Goal: Transaction & Acquisition: Purchase product/service

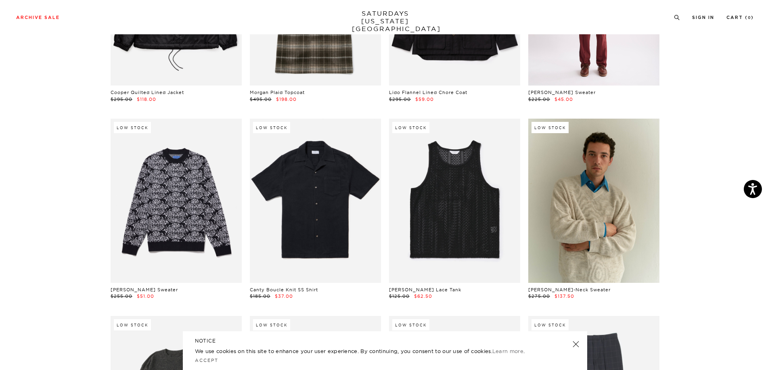
scroll to position [202, 0]
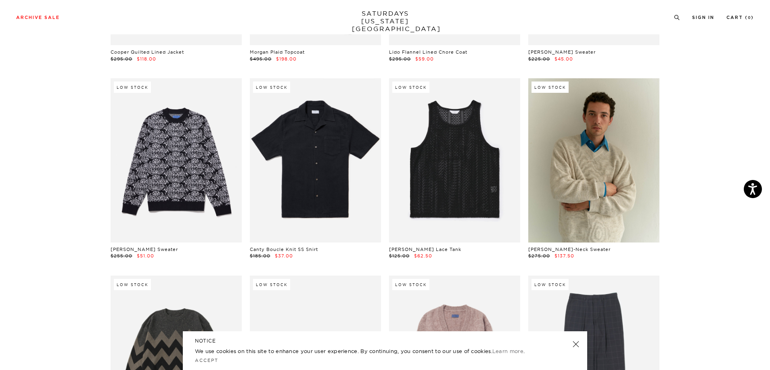
click at [575, 346] on link at bounding box center [575, 343] width 11 height 11
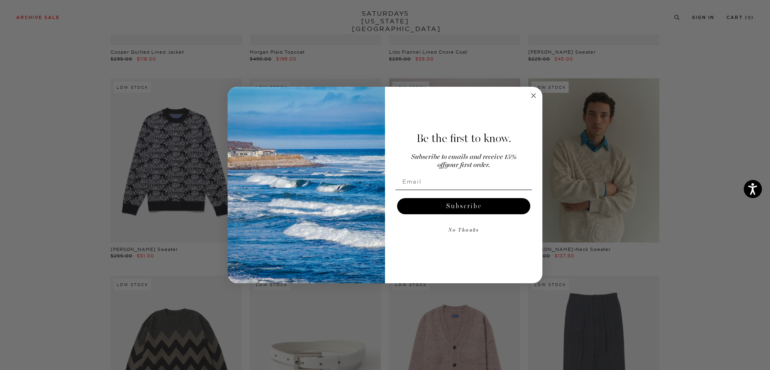
scroll to position [242, 0]
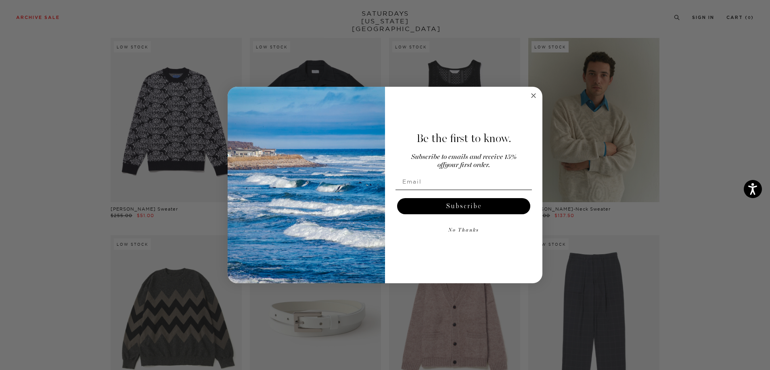
click at [531, 92] on circle "Close dialog" at bounding box center [533, 95] width 9 height 9
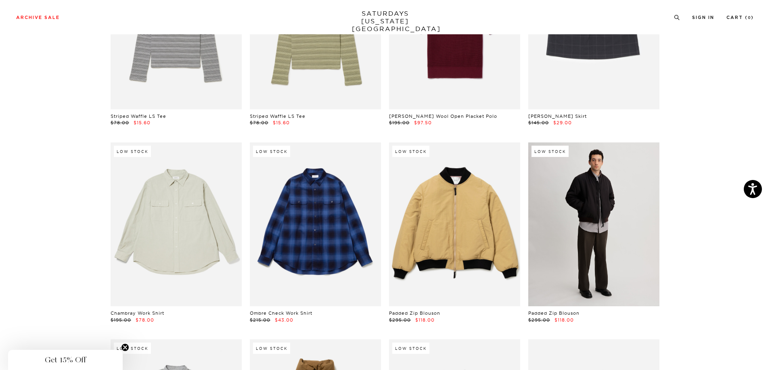
scroll to position [11135, 0]
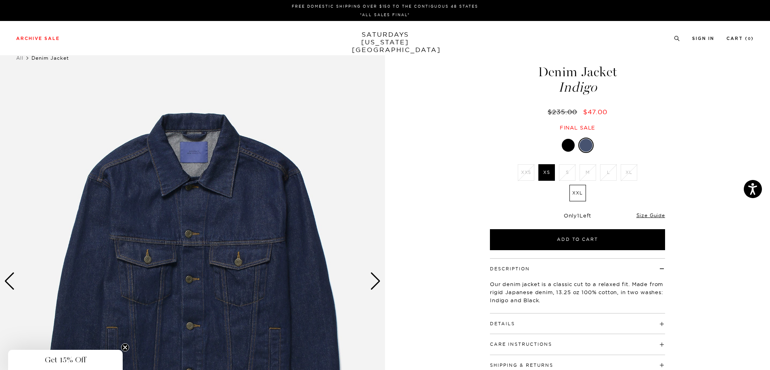
click at [630, 176] on li "XL" at bounding box center [628, 172] width 21 height 17
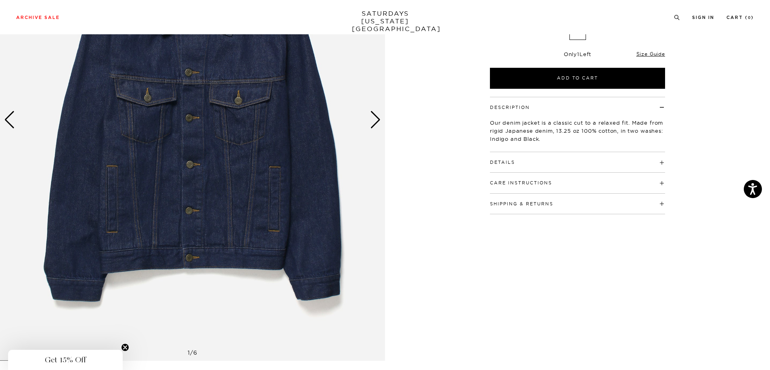
scroll to position [81, 0]
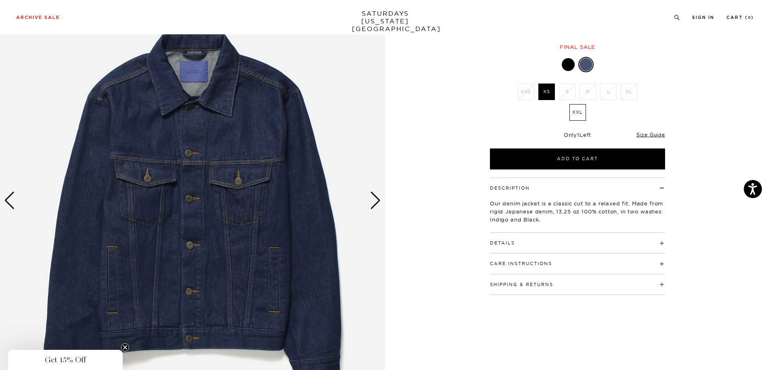
click at [576, 109] on label "XXL" at bounding box center [577, 112] width 17 height 17
click at [0, 0] on input "XXL" at bounding box center [0, 0] width 0 height 0
click at [382, 202] on img at bounding box center [192, 200] width 385 height 481
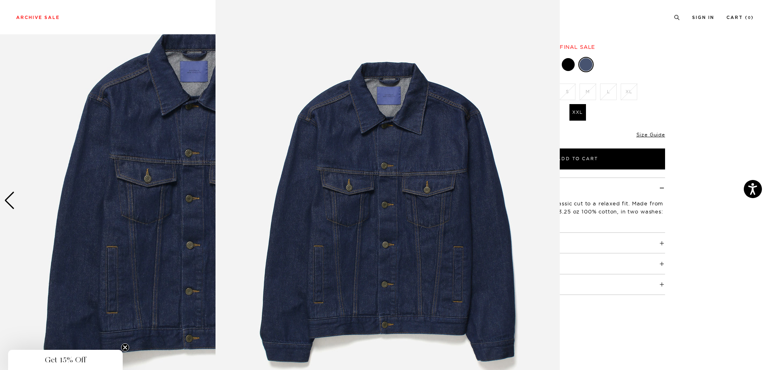
scroll to position [19, 0]
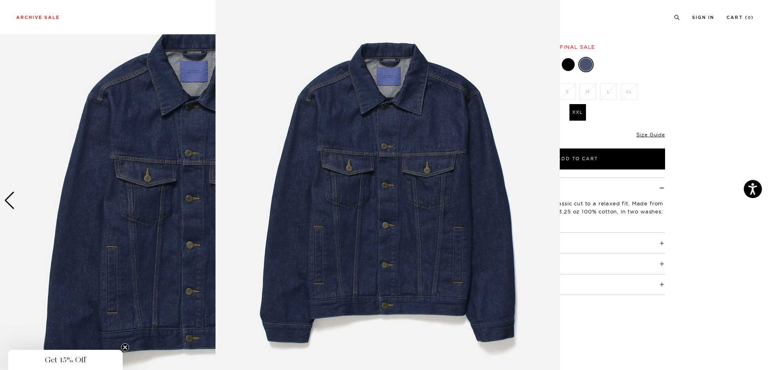
click at [382, 202] on img at bounding box center [387, 187] width 344 height 413
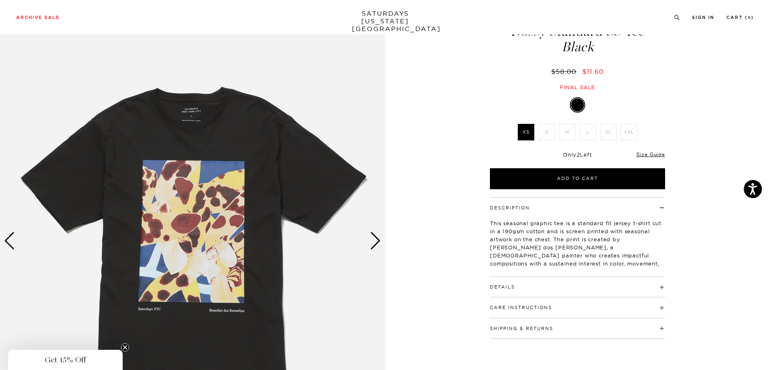
scroll to position [81, 0]
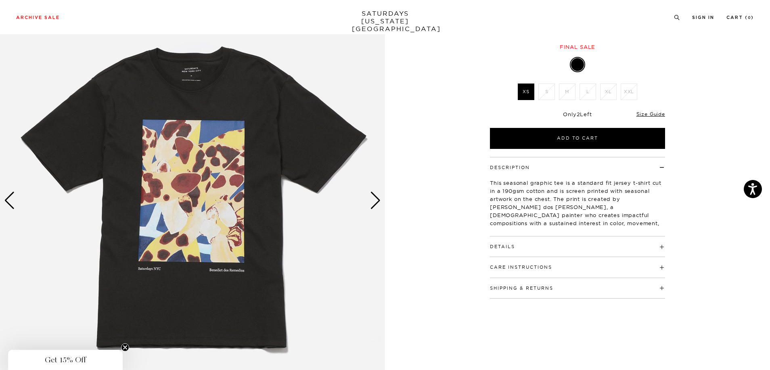
click at [376, 204] on div "Next slide" at bounding box center [375, 201] width 11 height 18
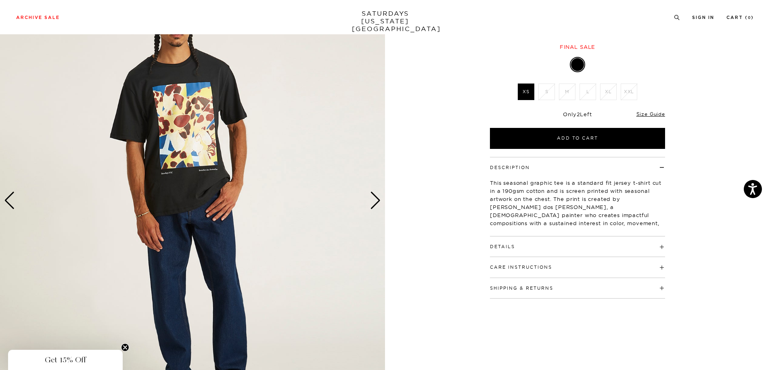
click at [376, 204] on div "Next slide" at bounding box center [375, 201] width 11 height 18
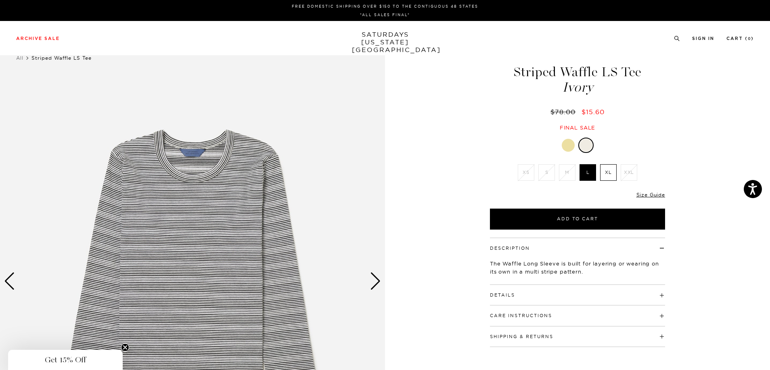
click at [605, 172] on label "XL" at bounding box center [608, 172] width 17 height 17
click at [0, 0] on input "XL" at bounding box center [0, 0] width 0 height 0
click at [667, 142] on div "Ivory XS S M L XL XXL XS S M L XL" at bounding box center [577, 184] width 202 height 92
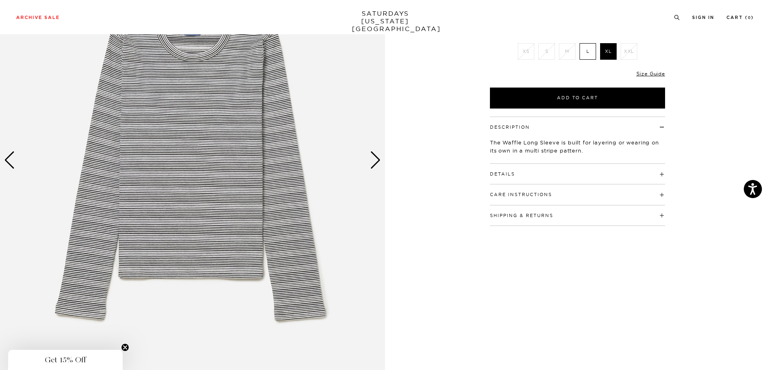
click at [374, 164] on div "Next slide" at bounding box center [375, 160] width 11 height 18
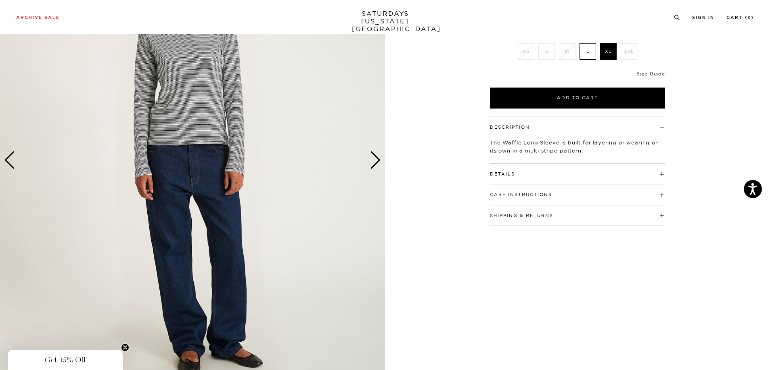
click at [372, 165] on div "Next slide" at bounding box center [375, 160] width 11 height 18
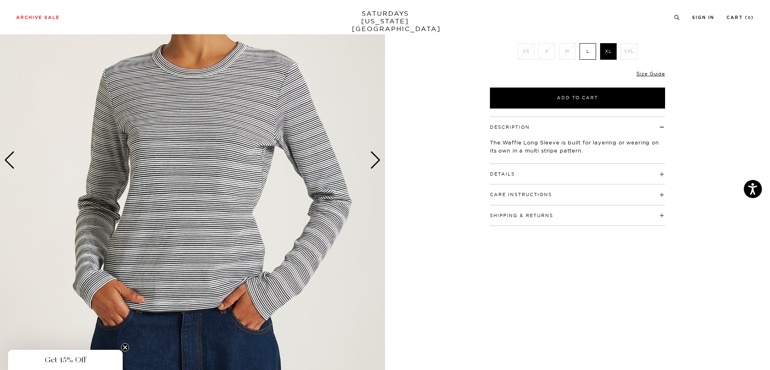
scroll to position [40, 0]
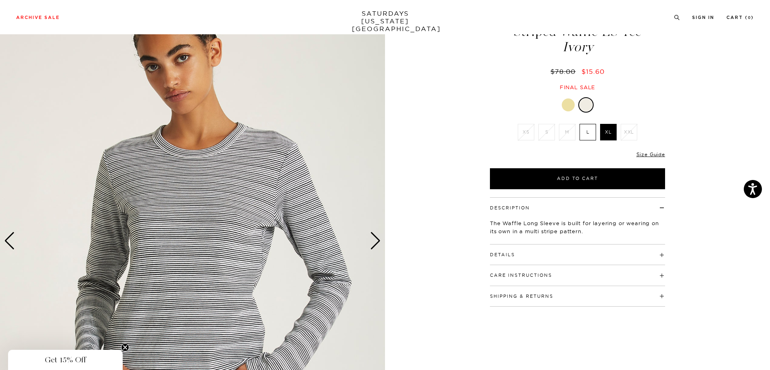
click at [367, 234] on img at bounding box center [192, 240] width 385 height 481
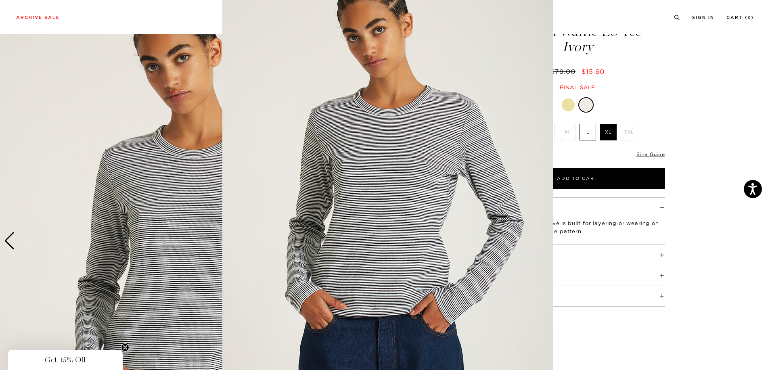
click at [375, 253] on img at bounding box center [387, 187] width 330 height 413
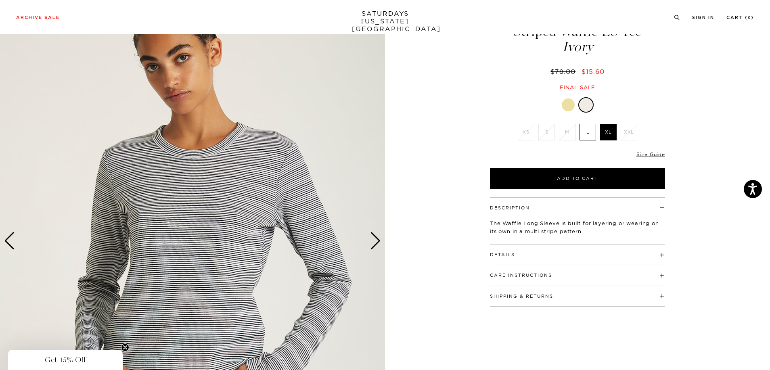
click at [377, 254] on img at bounding box center [192, 240] width 385 height 481
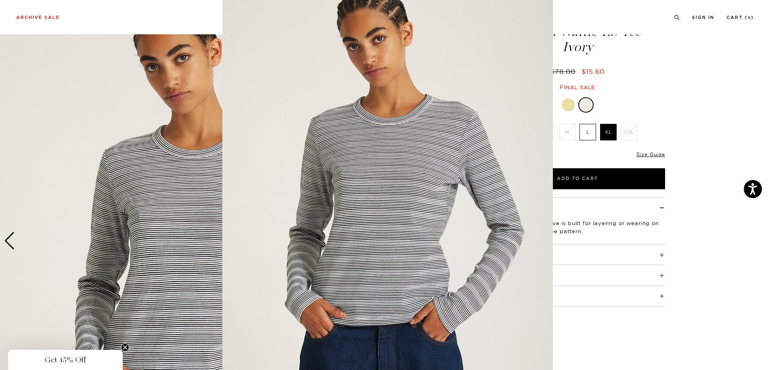
click at [725, 55] on figure at bounding box center [385, 185] width 770 height 370
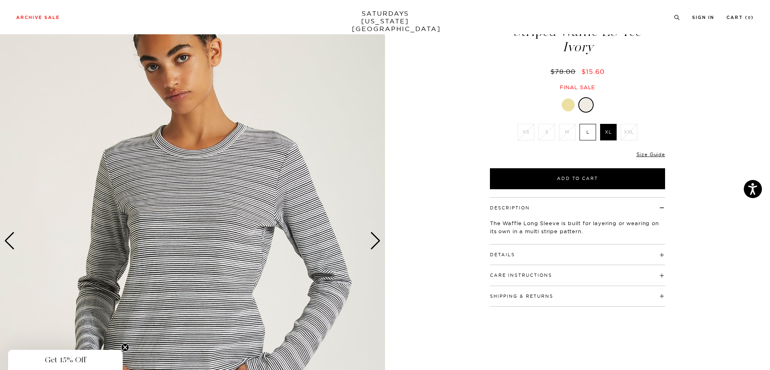
click at [374, 242] on div "Next slide" at bounding box center [375, 241] width 11 height 18
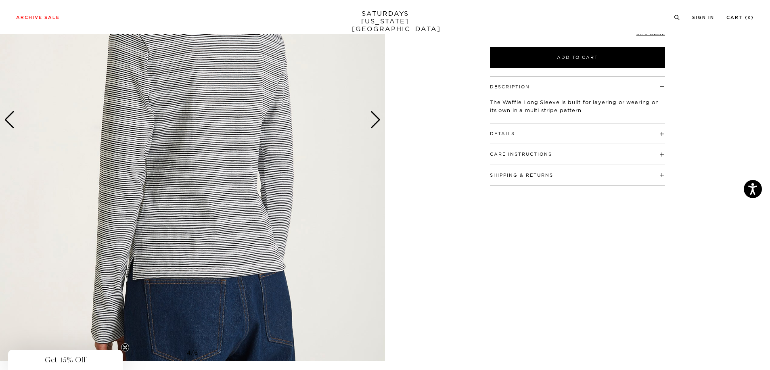
scroll to position [121, 0]
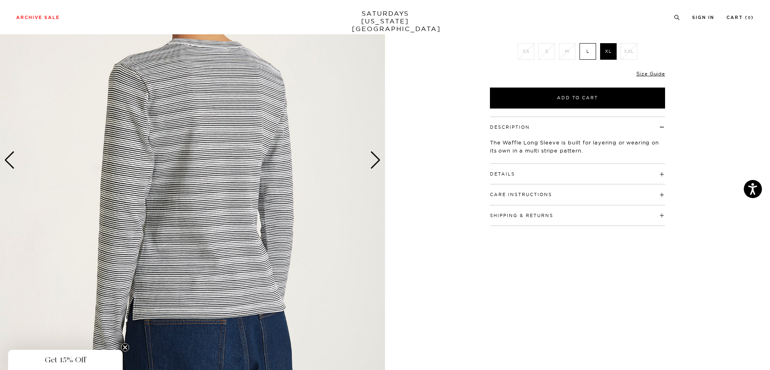
click at [378, 159] on div "Next slide" at bounding box center [375, 160] width 11 height 18
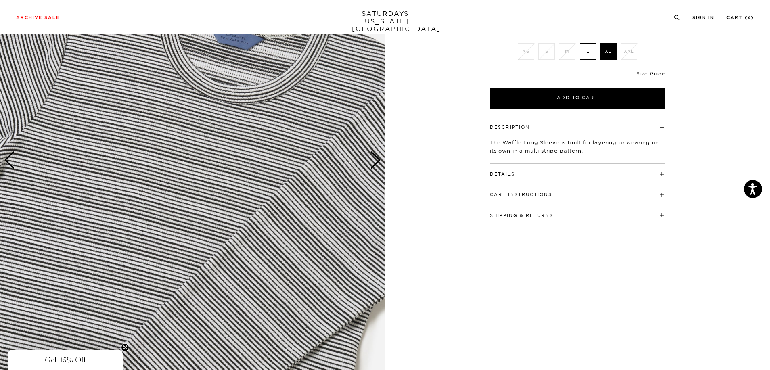
click at [378, 159] on div "Next slide" at bounding box center [375, 160] width 11 height 18
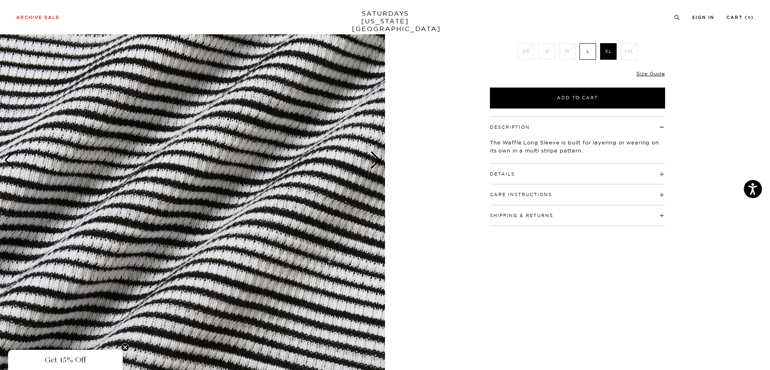
click at [595, 176] on h4 "Details" at bounding box center [577, 170] width 175 height 13
click at [574, 202] on div "Care Instructions Machine wash cold separately Do not bleach Do not tumble dry …" at bounding box center [577, 194] width 175 height 21
click at [577, 197] on h4 "Care Instructions" at bounding box center [577, 190] width 175 height 13
click at [578, 197] on h4 "Care Instructions" at bounding box center [577, 190] width 175 height 13
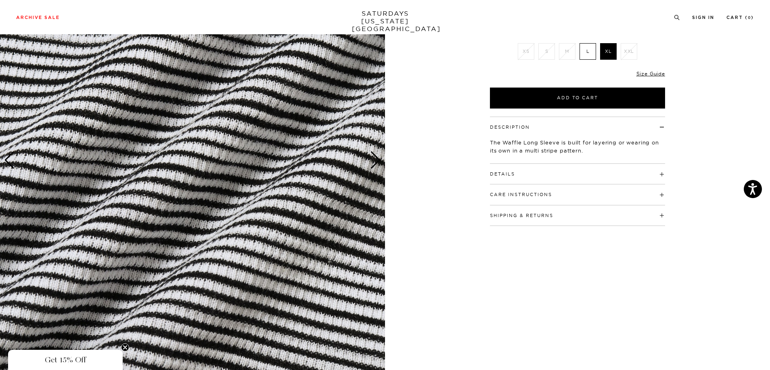
click at [376, 172] on img at bounding box center [192, 160] width 385 height 481
click at [378, 157] on div "Next slide" at bounding box center [375, 160] width 11 height 18
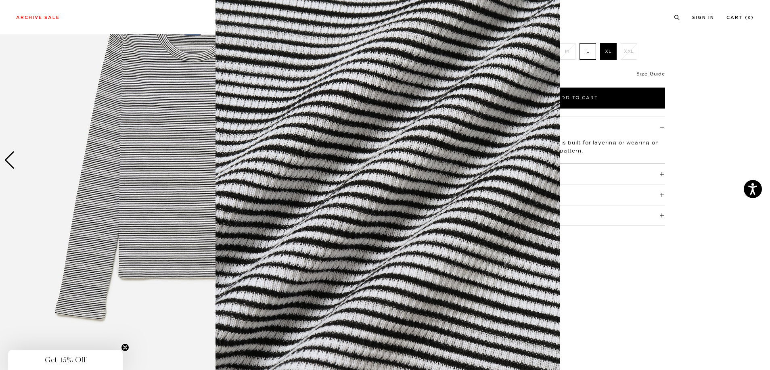
scroll to position [0, 0]
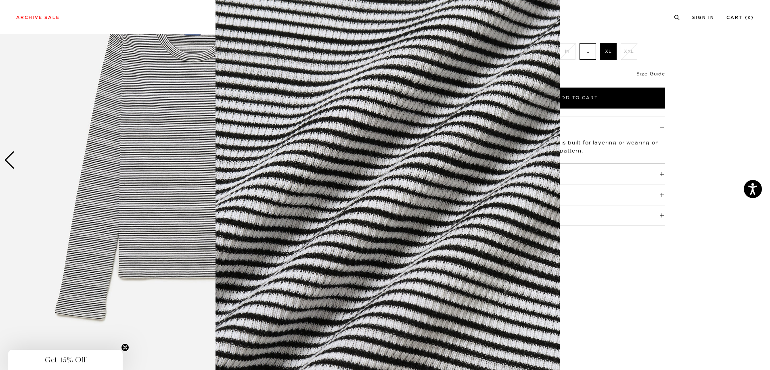
click at [648, 303] on figure at bounding box center [385, 185] width 770 height 370
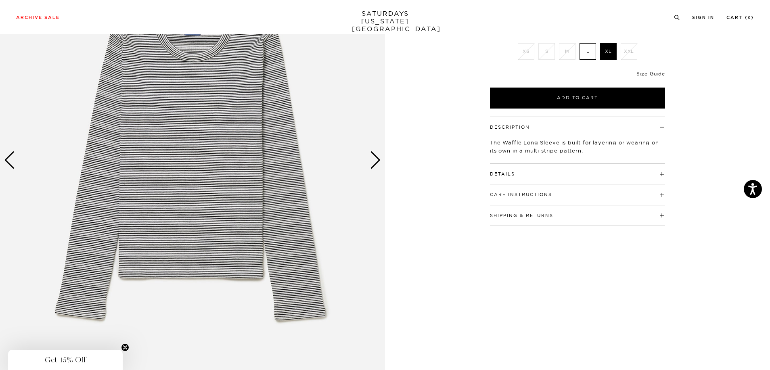
click at [377, 163] on div "Next slide" at bounding box center [375, 160] width 11 height 18
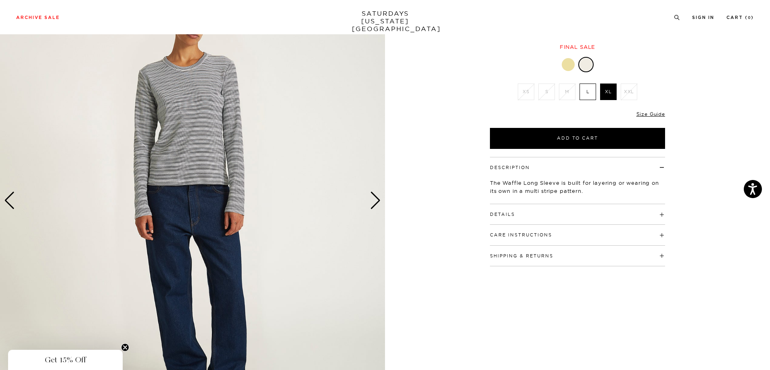
scroll to position [40, 0]
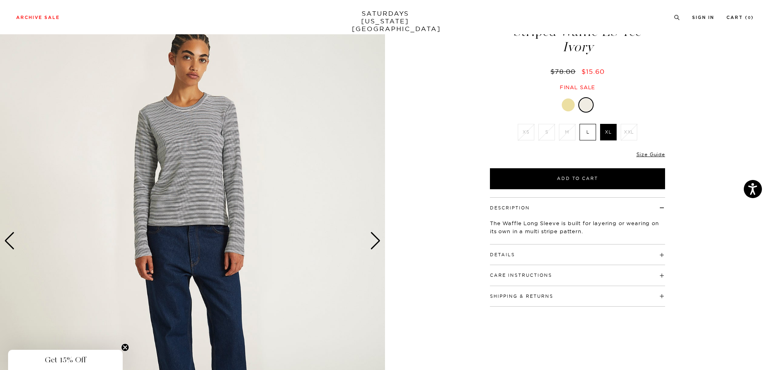
click at [372, 245] on div "Next slide" at bounding box center [375, 241] width 11 height 18
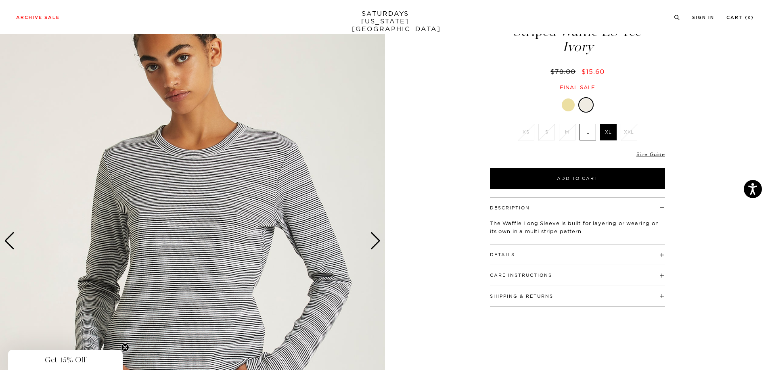
click at [378, 244] on div "Next slide" at bounding box center [375, 241] width 11 height 18
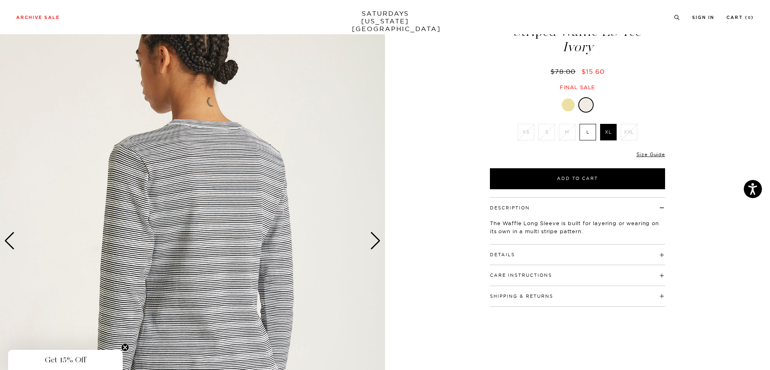
click at [378, 244] on div "Next slide" at bounding box center [375, 241] width 11 height 18
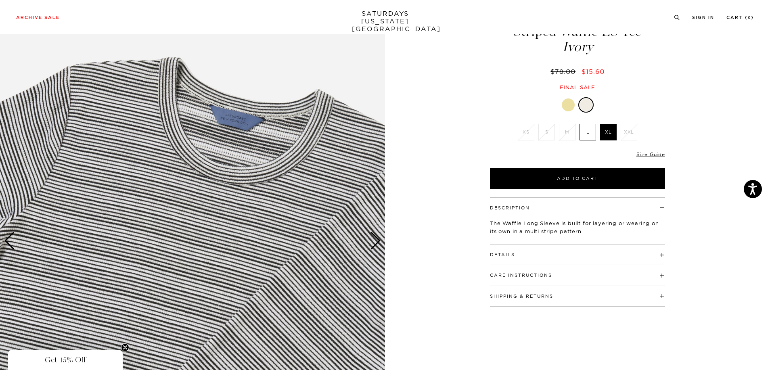
click at [568, 105] on div at bounding box center [568, 104] width 13 height 13
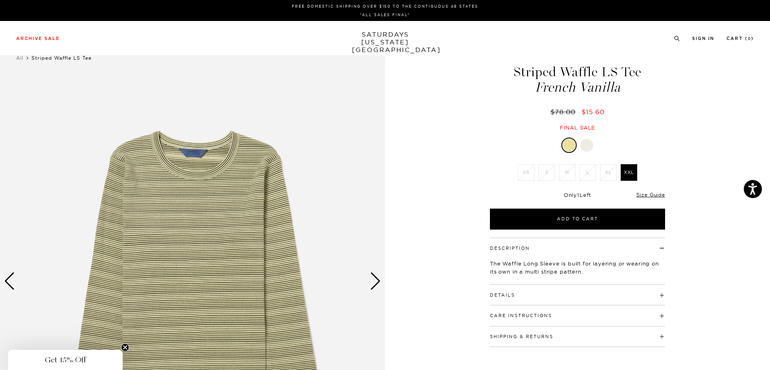
click at [717, 125] on div "1 / 6" at bounding box center [385, 281] width 770 height 481
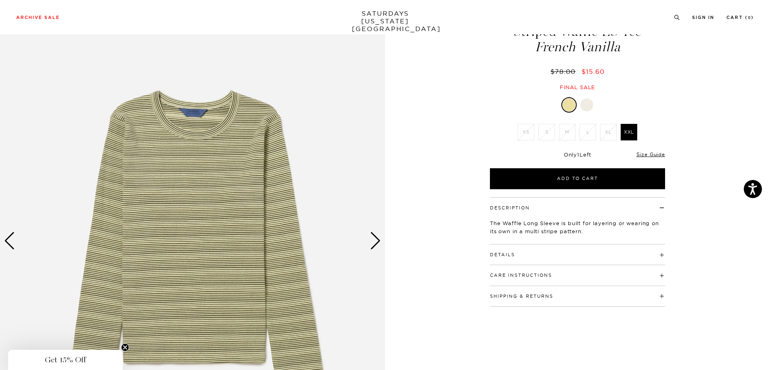
click at [378, 244] on div "Next slide" at bounding box center [375, 241] width 11 height 18
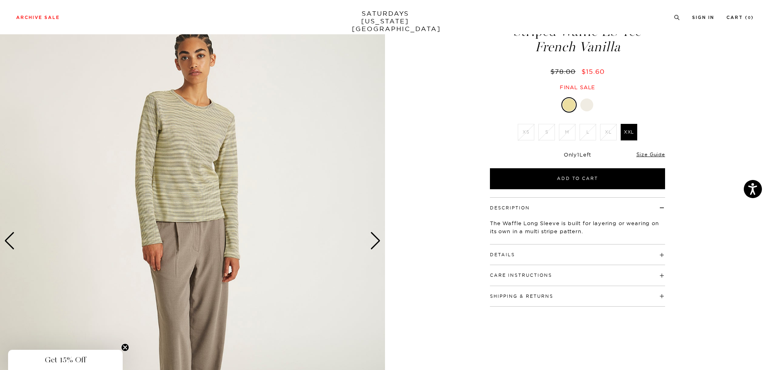
click at [378, 244] on div "Next slide" at bounding box center [375, 241] width 11 height 18
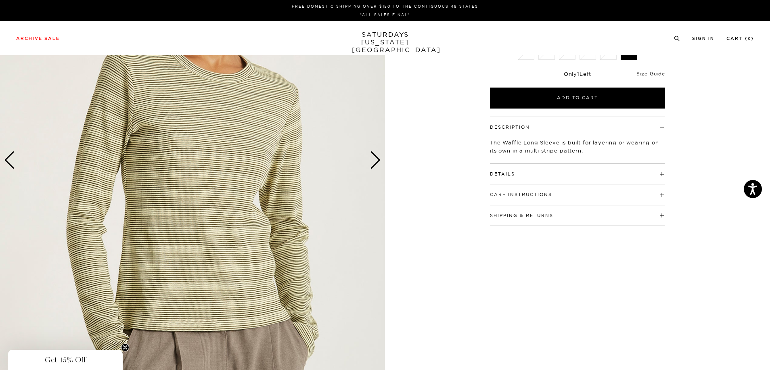
scroll to position [0, 0]
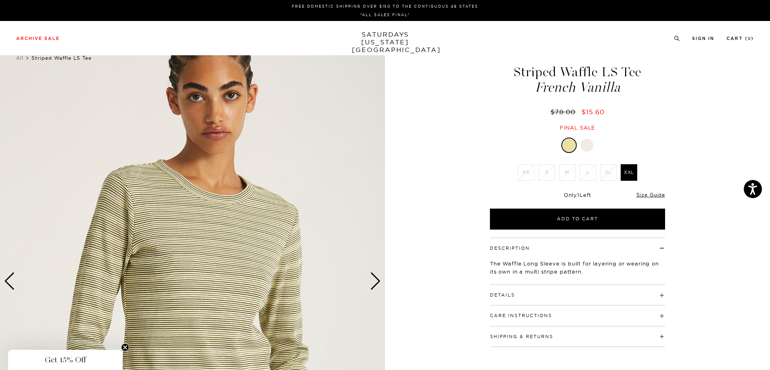
click at [587, 148] on div at bounding box center [586, 145] width 13 height 13
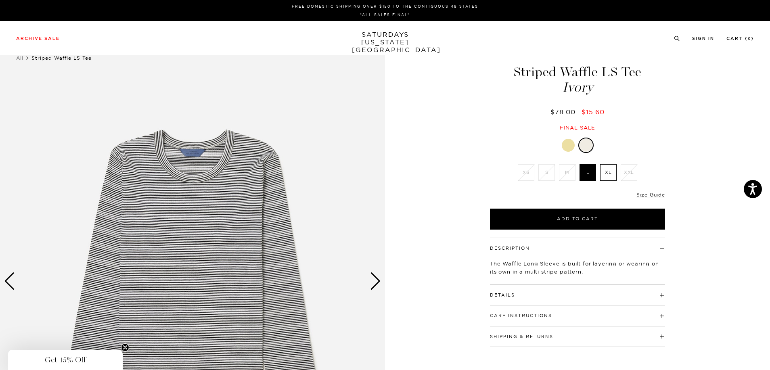
click at [375, 287] on div "Next slide" at bounding box center [375, 281] width 11 height 18
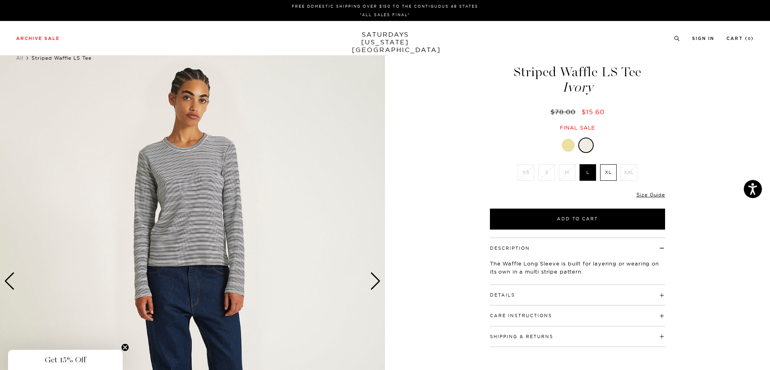
click at [566, 140] on div at bounding box center [568, 145] width 13 height 13
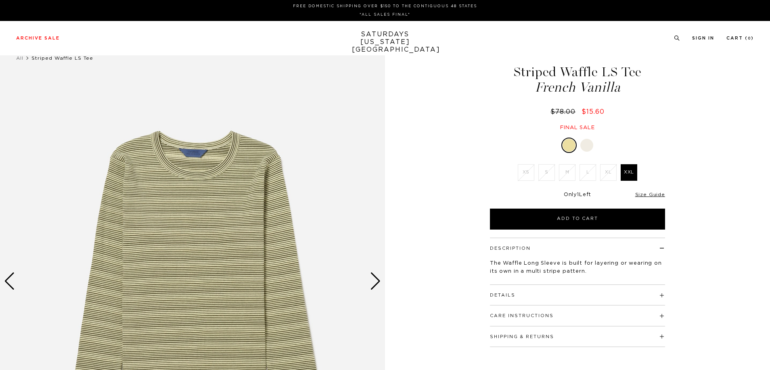
click at [375, 278] on div "Next slide" at bounding box center [375, 281] width 11 height 18
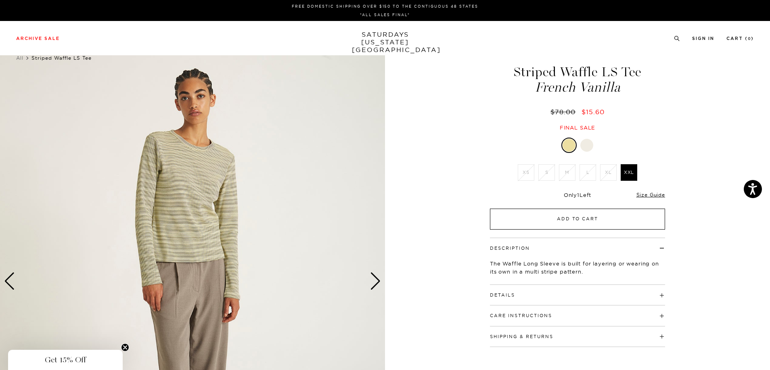
click at [579, 218] on button "Add to Cart" at bounding box center [577, 219] width 175 height 21
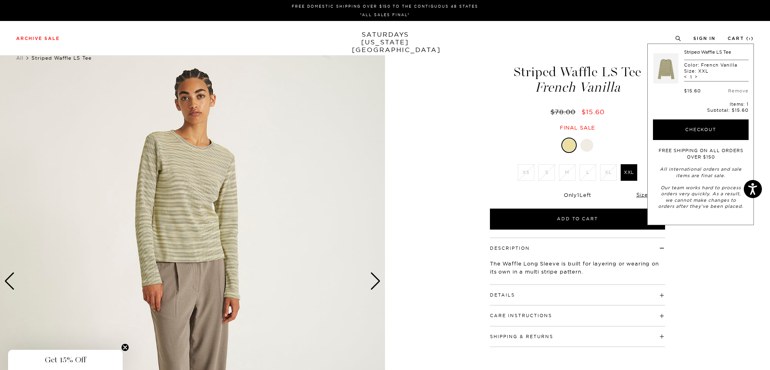
click at [701, 297] on div "2 / 6" at bounding box center [385, 281] width 770 height 481
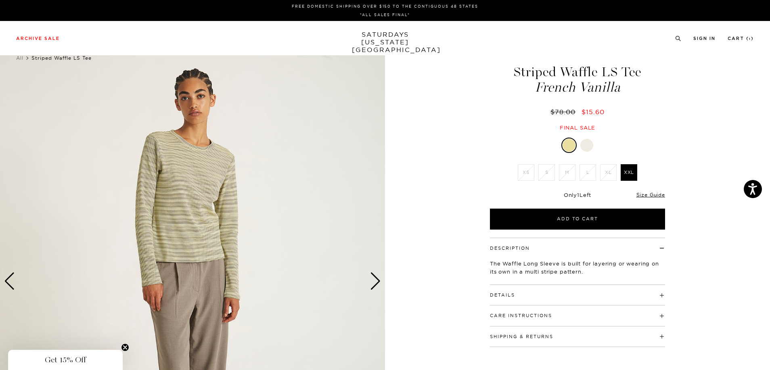
click at [587, 145] on div at bounding box center [586, 145] width 13 height 13
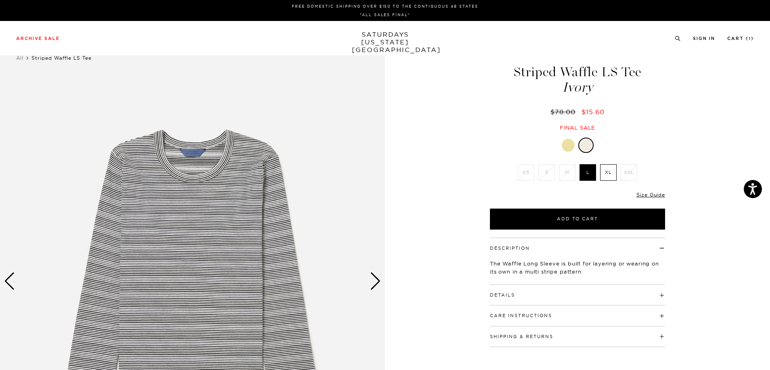
click at [610, 173] on label "XL" at bounding box center [608, 172] width 17 height 17
click at [0, 0] on input "XL" at bounding box center [0, 0] width 0 height 0
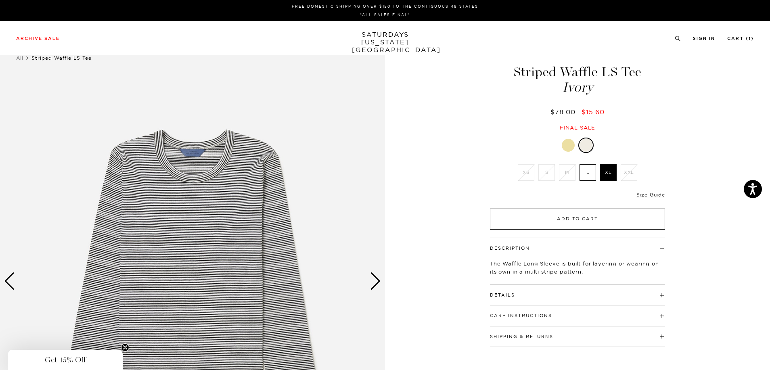
click at [612, 226] on button "Add to Cart" at bounding box center [577, 219] width 175 height 21
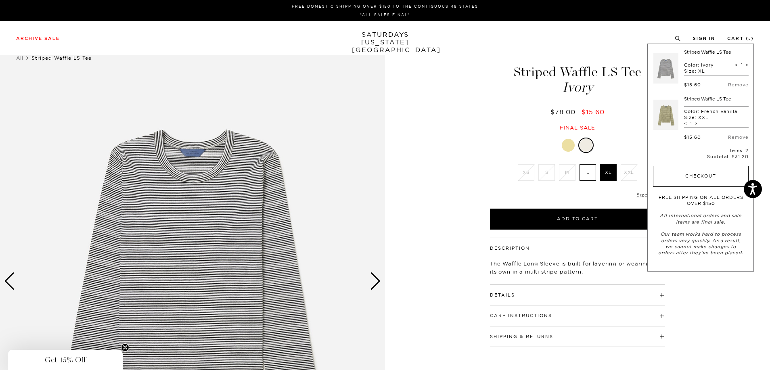
click at [696, 173] on button "Checkout" at bounding box center [701, 176] width 96 height 21
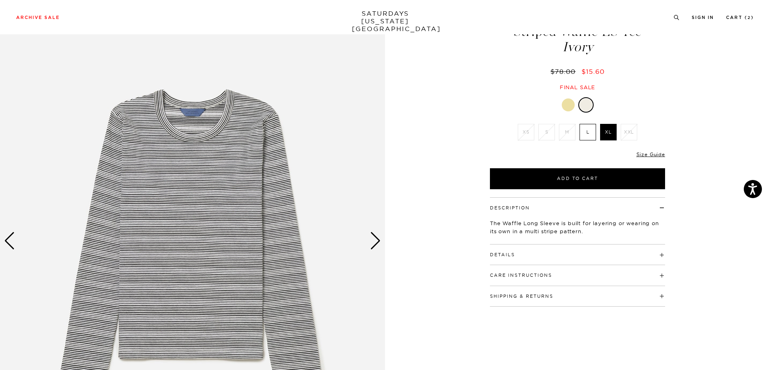
scroll to position [81, 0]
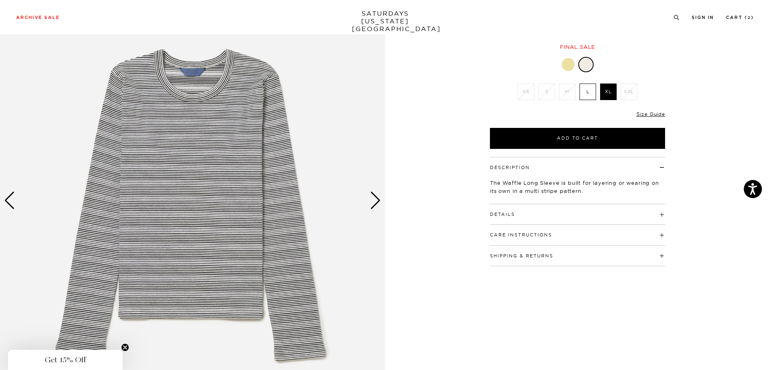
click at [568, 215] on h4 "Details" at bounding box center [577, 210] width 175 height 13
click at [654, 111] on link "Size Guide" at bounding box center [650, 114] width 29 height 6
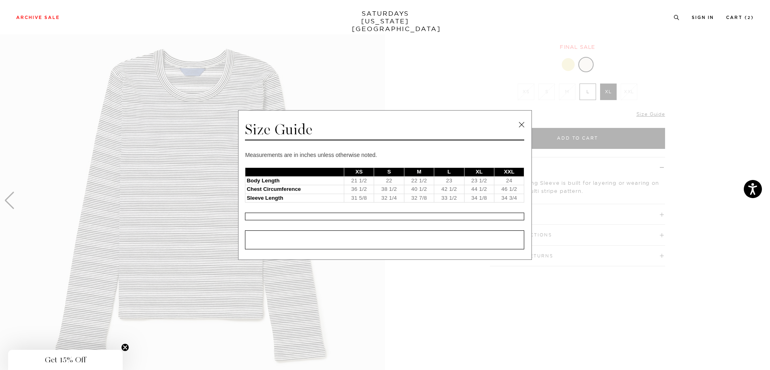
click at [525, 127] on link at bounding box center [521, 125] width 12 height 12
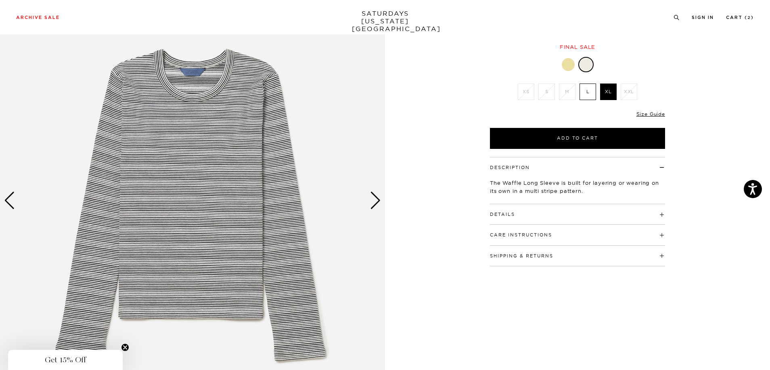
scroll to position [0, 0]
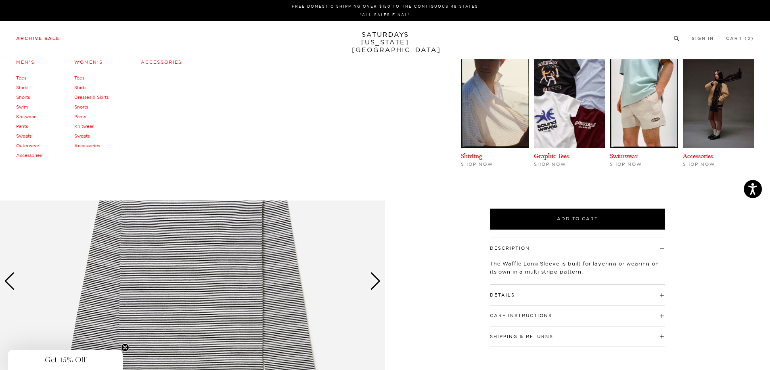
click at [38, 38] on link "Archive Sale" at bounding box center [38, 38] width 44 height 4
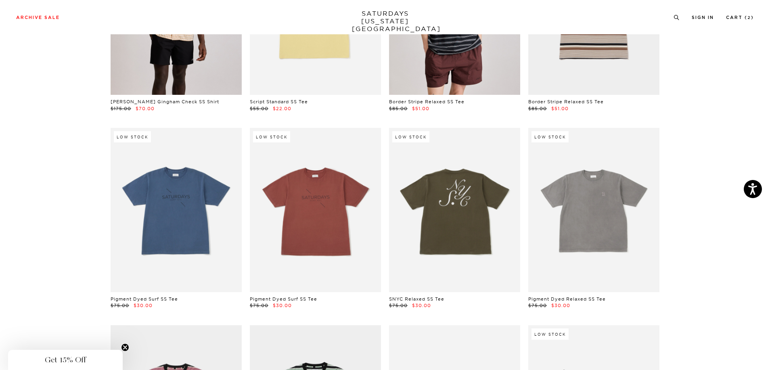
scroll to position [8311, 0]
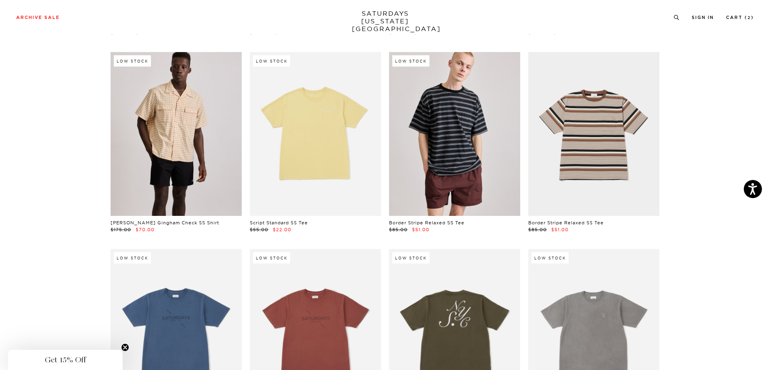
click at [458, 176] on link at bounding box center [454, 134] width 131 height 164
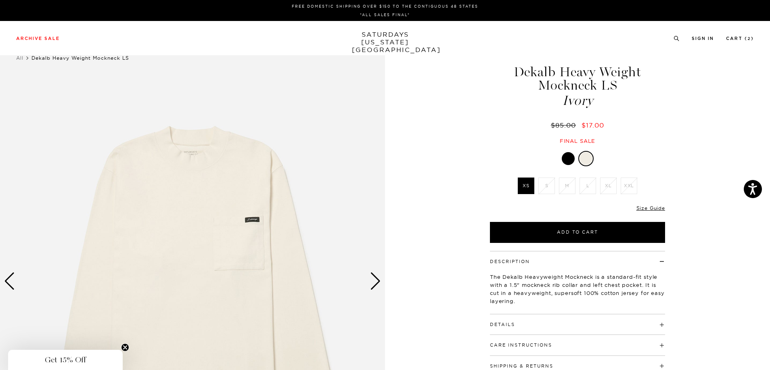
scroll to position [121, 0]
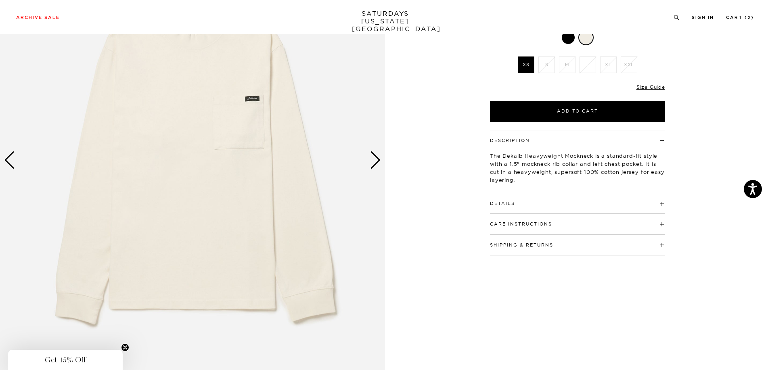
click at [377, 163] on div "Next slide" at bounding box center [375, 160] width 11 height 18
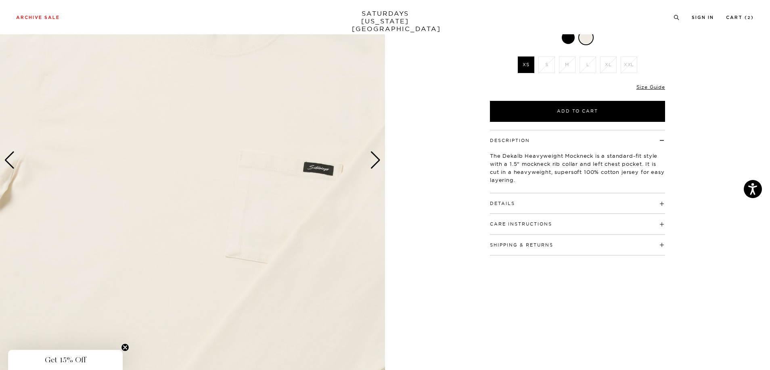
click at [378, 163] on div "Next slide" at bounding box center [375, 160] width 11 height 18
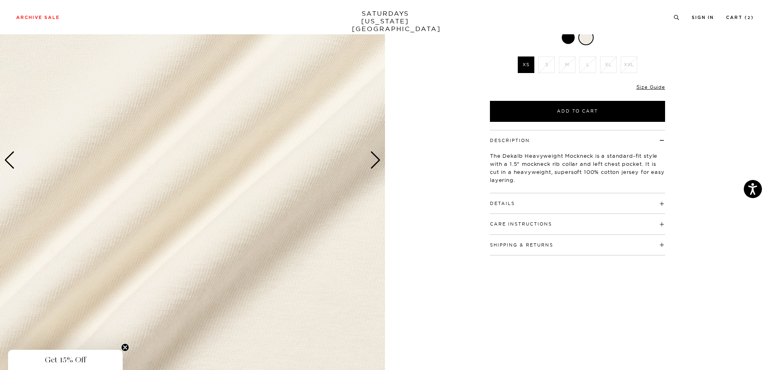
click at [378, 163] on div "Next slide" at bounding box center [375, 160] width 11 height 18
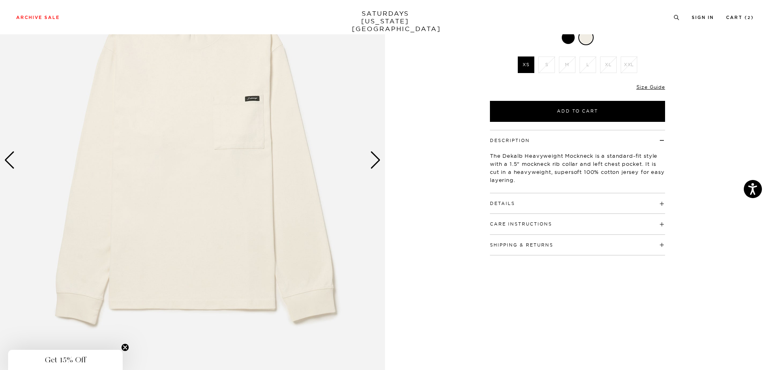
click at [378, 163] on div "Next slide" at bounding box center [375, 160] width 11 height 18
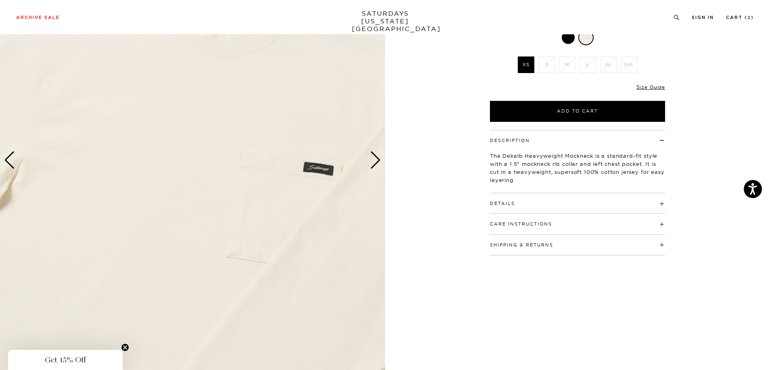
scroll to position [40, 0]
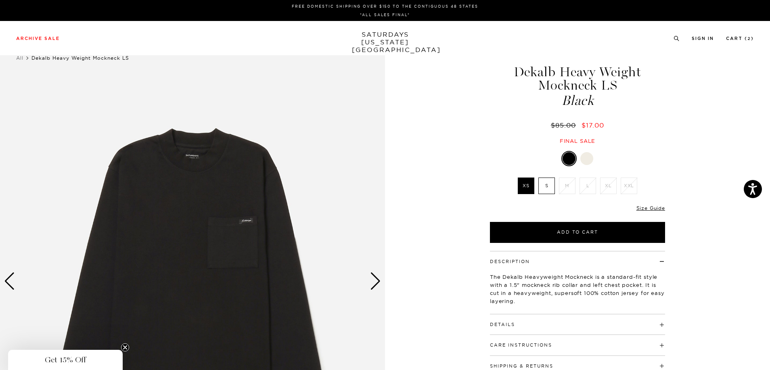
scroll to position [40, 0]
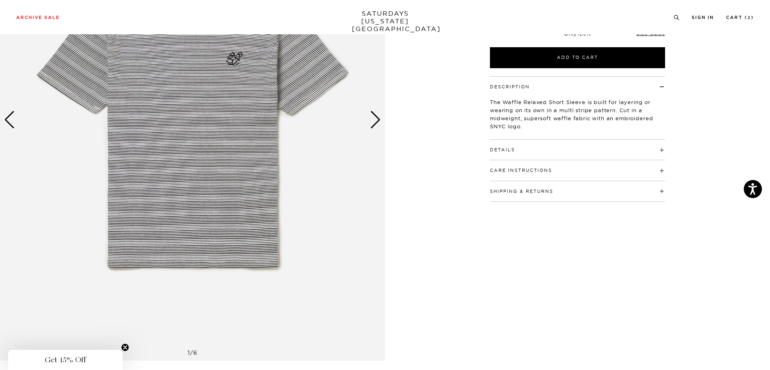
scroll to position [81, 0]
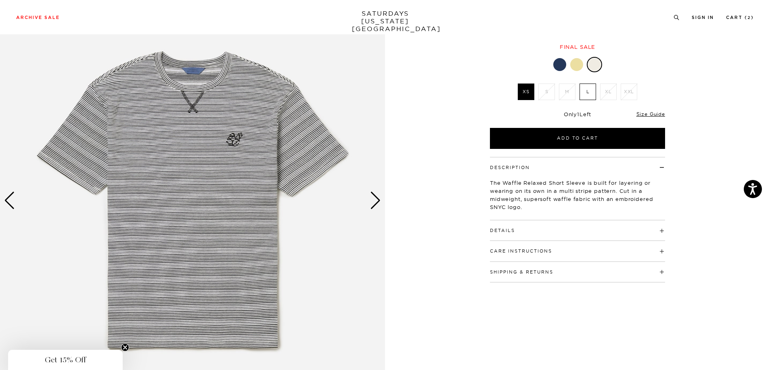
click at [374, 198] on div "Next slide" at bounding box center [375, 201] width 11 height 18
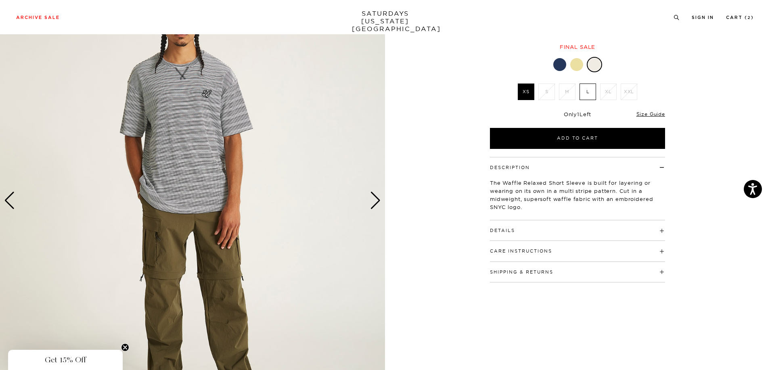
click at [378, 201] on div "Next slide" at bounding box center [375, 201] width 11 height 18
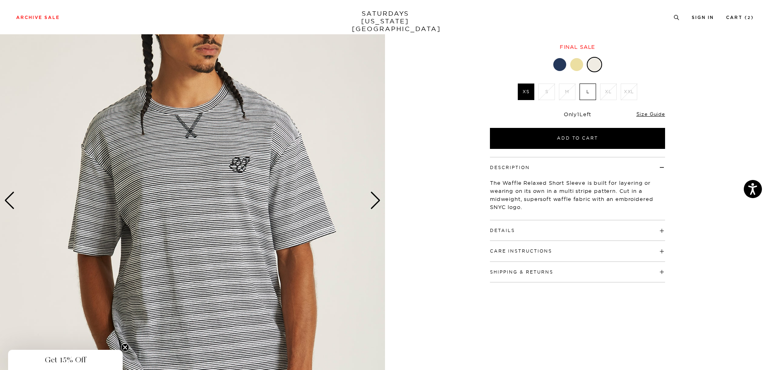
click at [378, 201] on div "Next slide" at bounding box center [375, 201] width 11 height 18
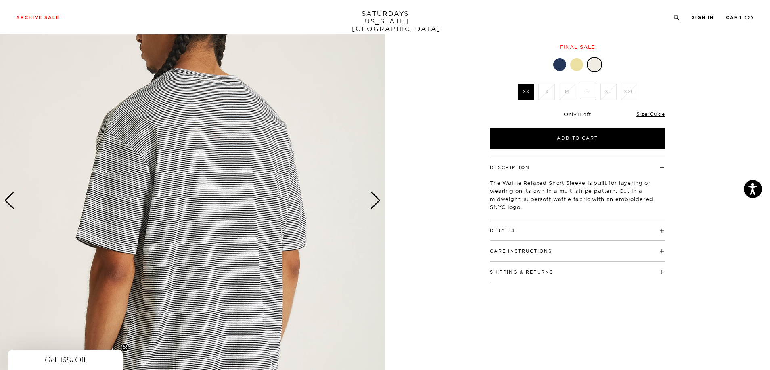
click at [378, 203] on div "Next slide" at bounding box center [375, 201] width 11 height 18
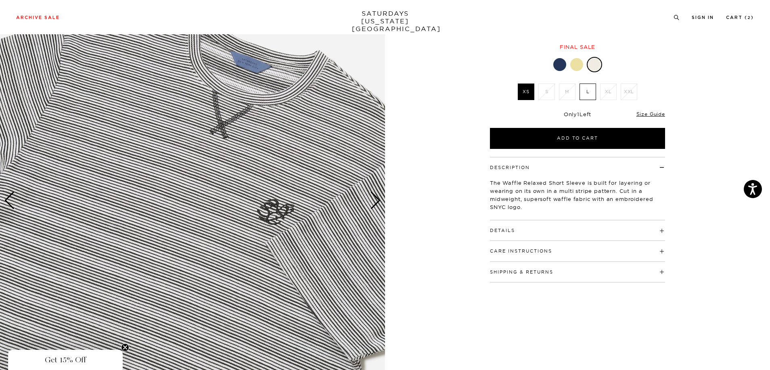
click at [378, 203] on div "Next slide" at bounding box center [375, 201] width 11 height 18
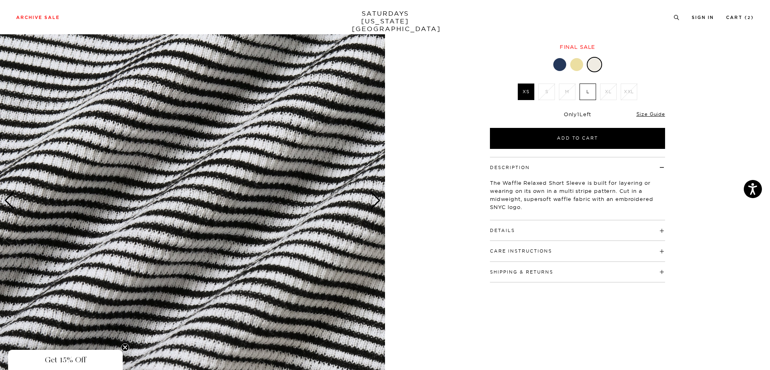
click at [378, 203] on div "Next slide" at bounding box center [375, 201] width 11 height 18
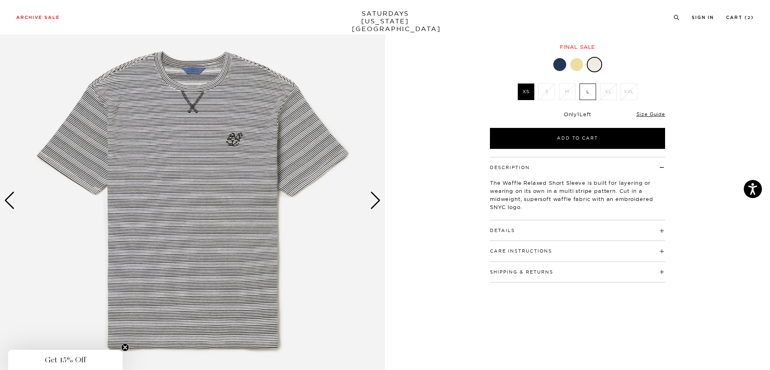
click at [379, 205] on div "Next slide" at bounding box center [375, 201] width 11 height 18
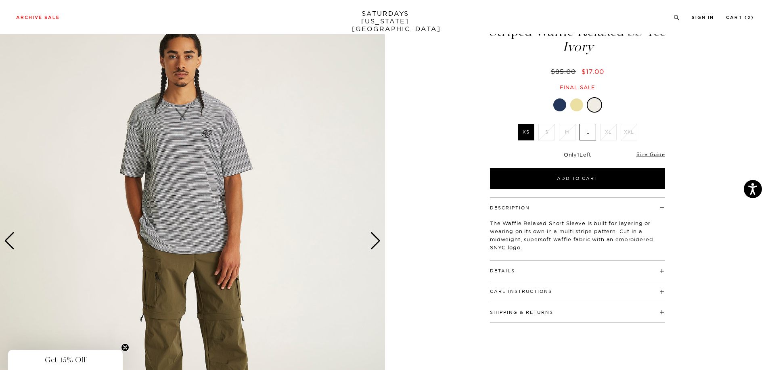
scroll to position [0, 0]
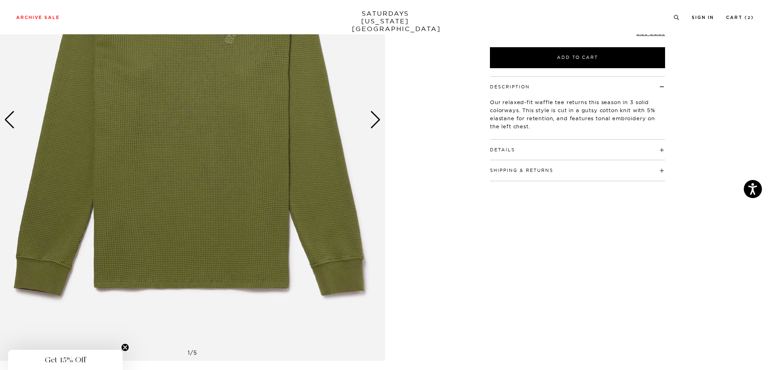
scroll to position [121, 0]
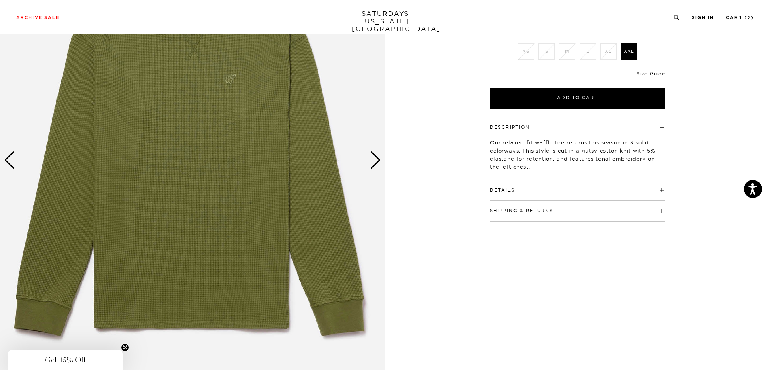
click at [378, 164] on div "Next slide" at bounding box center [375, 160] width 11 height 18
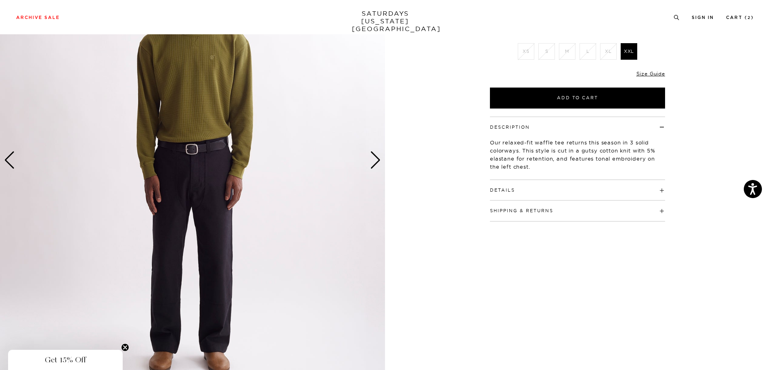
scroll to position [40, 0]
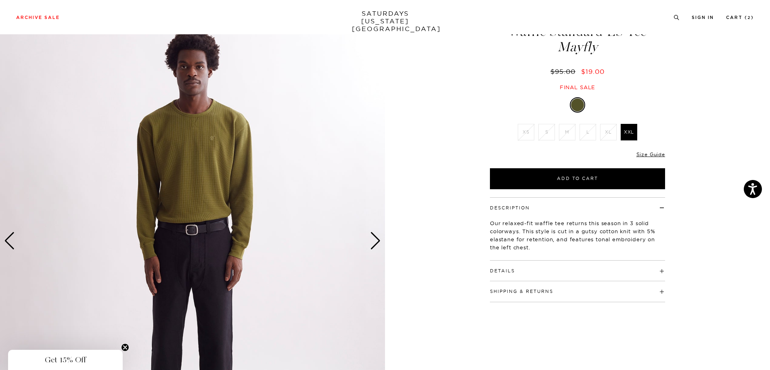
click at [377, 238] on div "Next slide" at bounding box center [375, 241] width 11 height 18
click at [375, 241] on div "Next slide" at bounding box center [375, 241] width 11 height 18
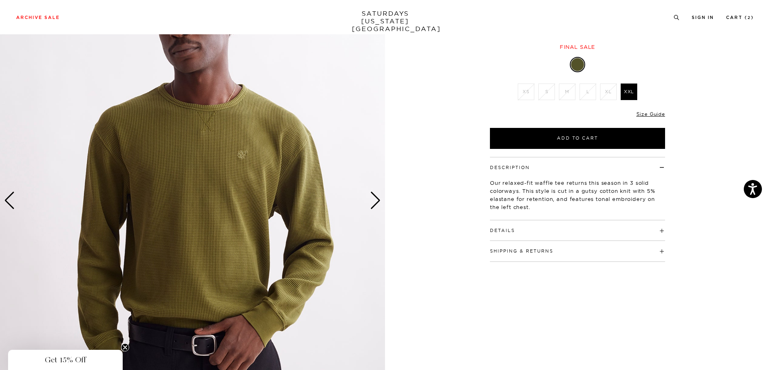
scroll to position [121, 0]
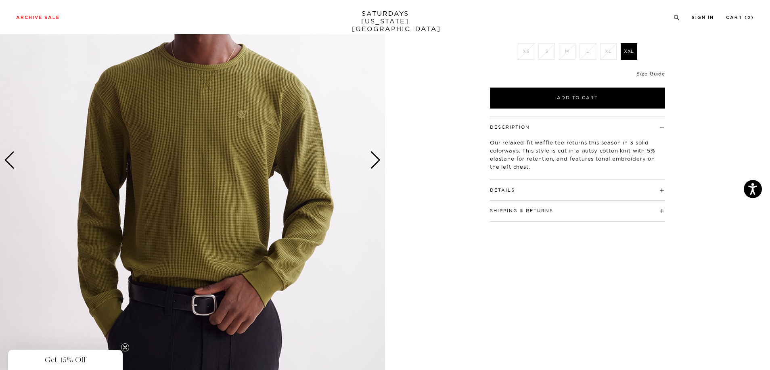
click at [378, 160] on div "Next slide" at bounding box center [375, 160] width 11 height 18
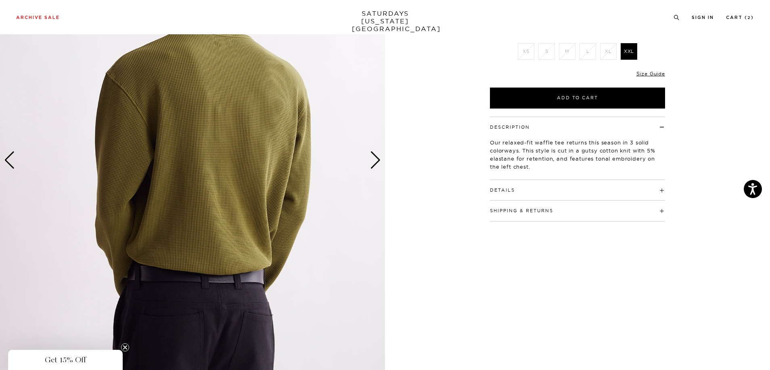
scroll to position [0, 0]
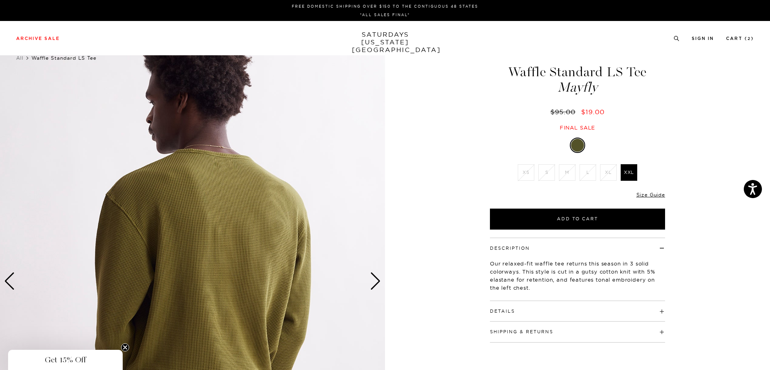
click at [380, 284] on div "Next slide" at bounding box center [375, 281] width 11 height 18
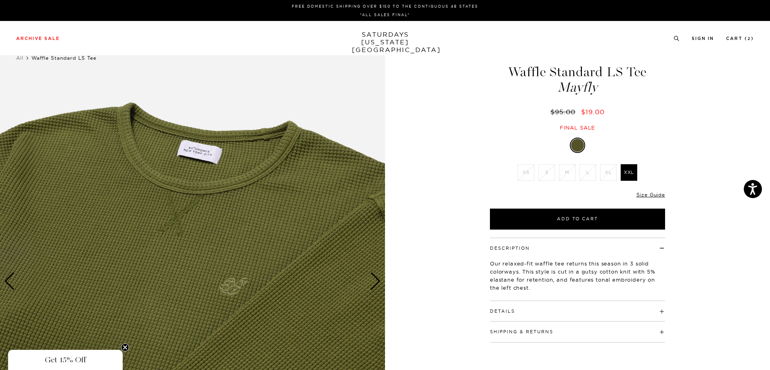
click at [380, 284] on div "Next slide" at bounding box center [375, 281] width 11 height 18
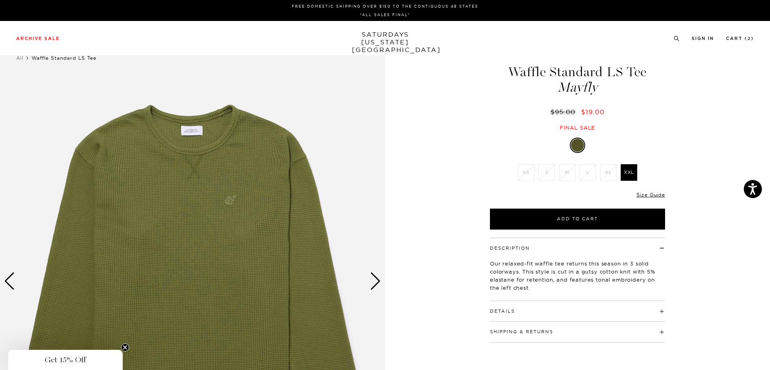
click at [380, 284] on div "Next slide" at bounding box center [375, 281] width 11 height 18
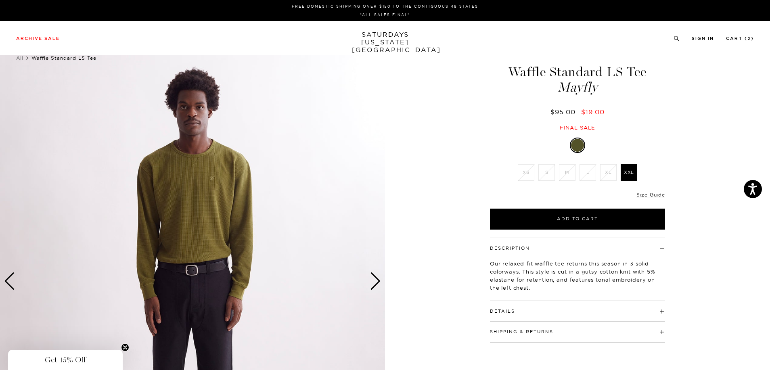
click at [380, 284] on div "Next slide" at bounding box center [375, 281] width 11 height 18
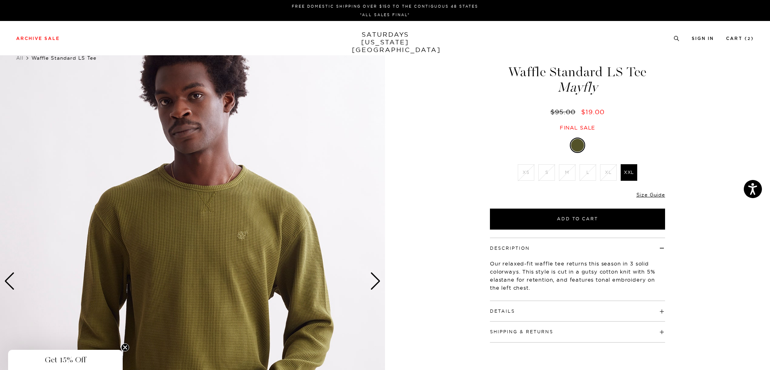
click at [380, 284] on div "Next slide" at bounding box center [375, 281] width 11 height 18
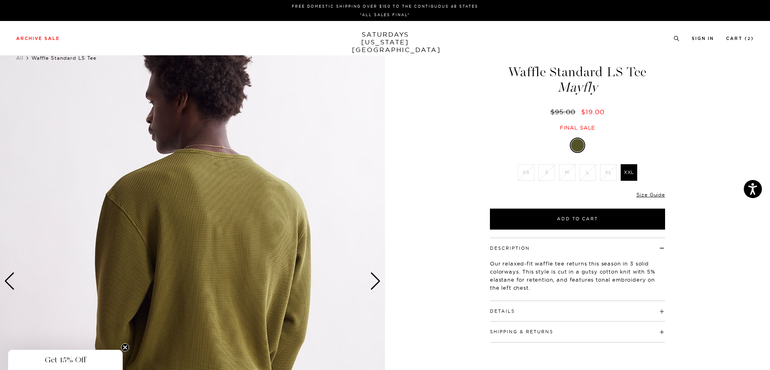
click at [380, 284] on div "Next slide" at bounding box center [375, 281] width 11 height 18
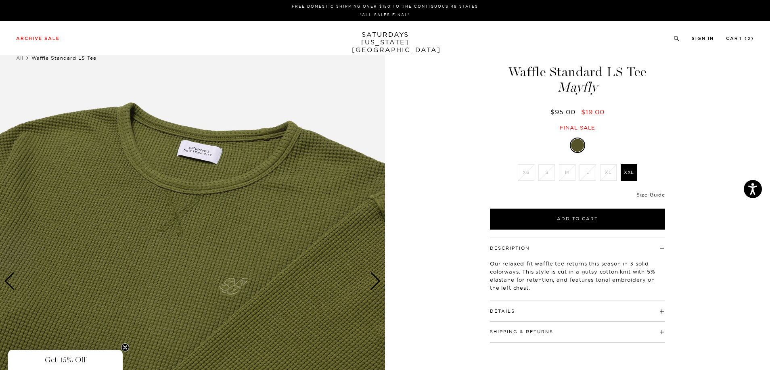
click at [379, 284] on div "Next slide" at bounding box center [375, 281] width 11 height 18
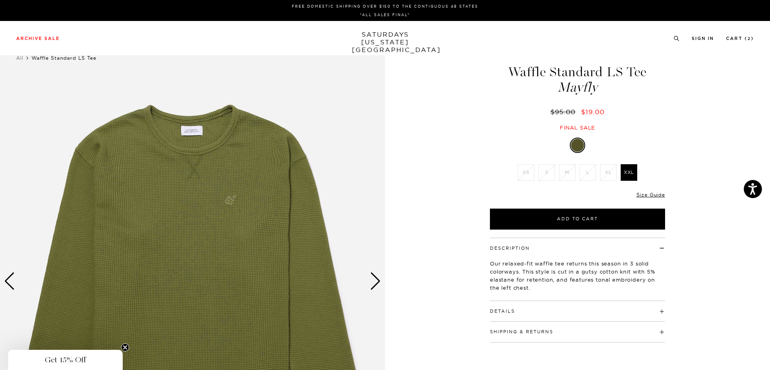
click at [379, 284] on div "Next slide" at bounding box center [375, 281] width 11 height 18
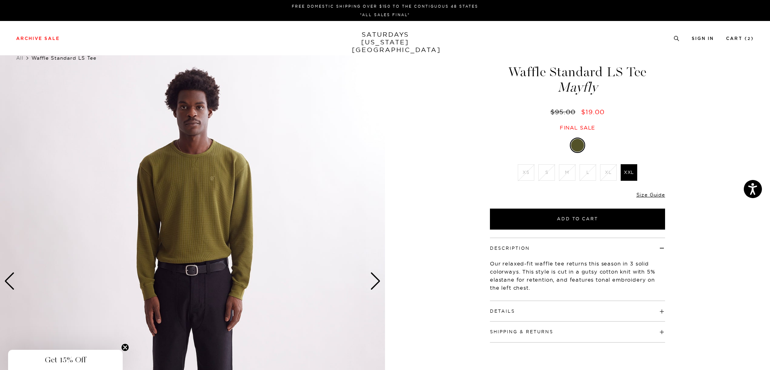
click at [378, 284] on div "Next slide" at bounding box center [375, 281] width 11 height 18
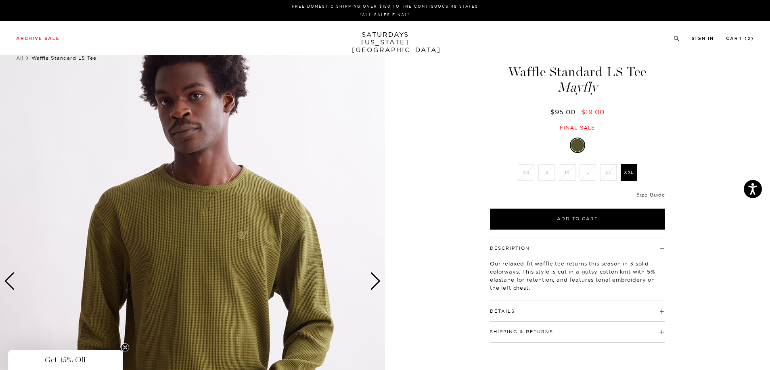
click at [378, 284] on div "Next slide" at bounding box center [375, 281] width 11 height 18
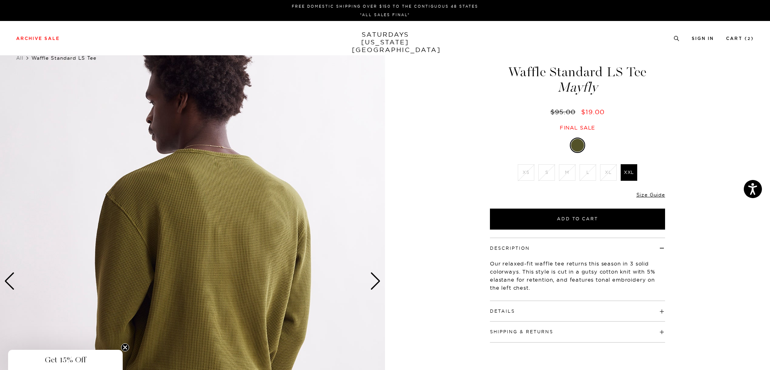
click at [378, 284] on div "Next slide" at bounding box center [375, 281] width 11 height 18
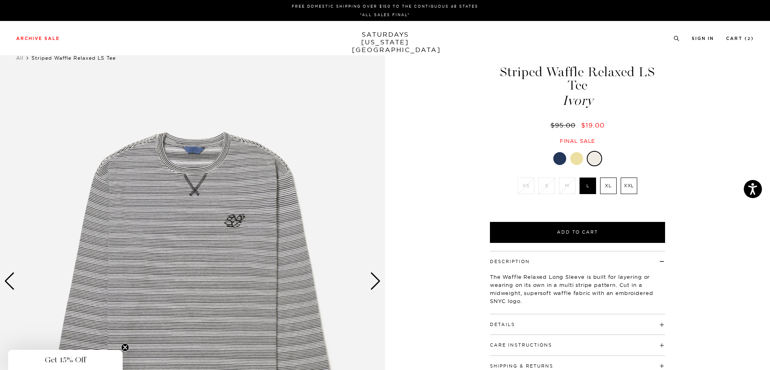
scroll to position [81, 0]
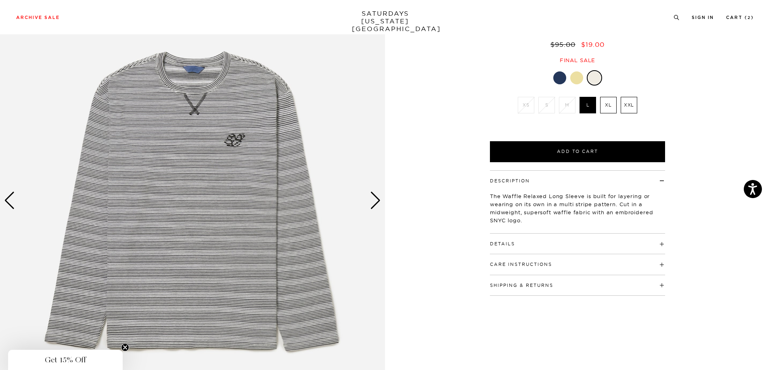
click at [379, 207] on div "Next slide" at bounding box center [375, 201] width 11 height 18
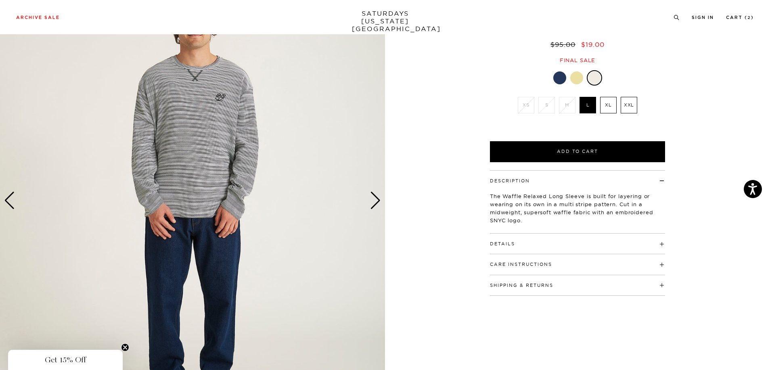
click at [379, 206] on div "Next slide" at bounding box center [375, 201] width 11 height 18
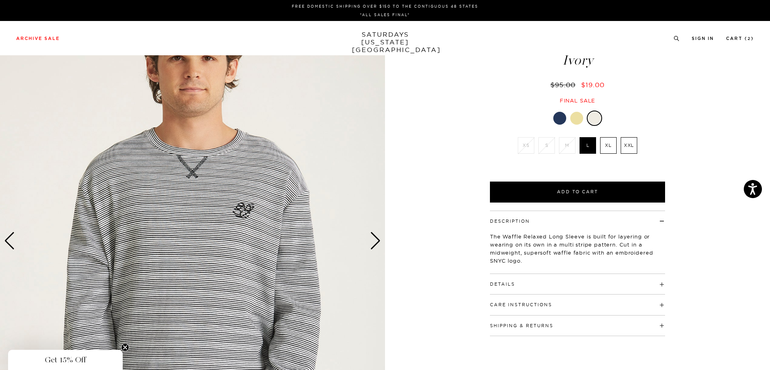
scroll to position [0, 0]
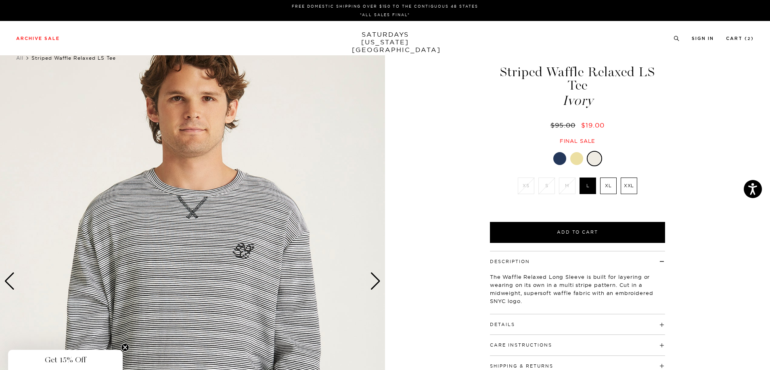
click at [575, 152] on div at bounding box center [576, 158] width 13 height 13
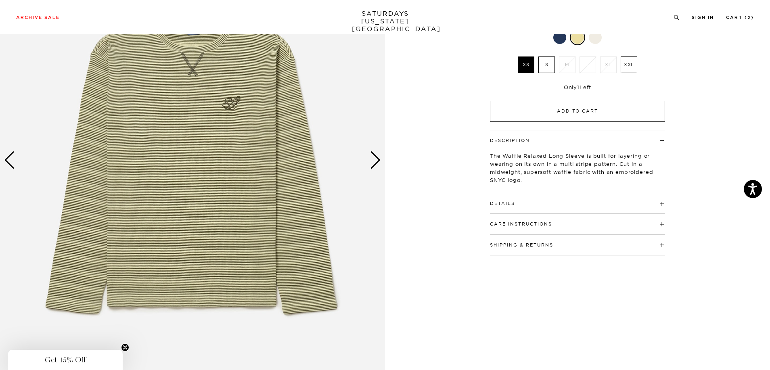
scroll to position [40, 0]
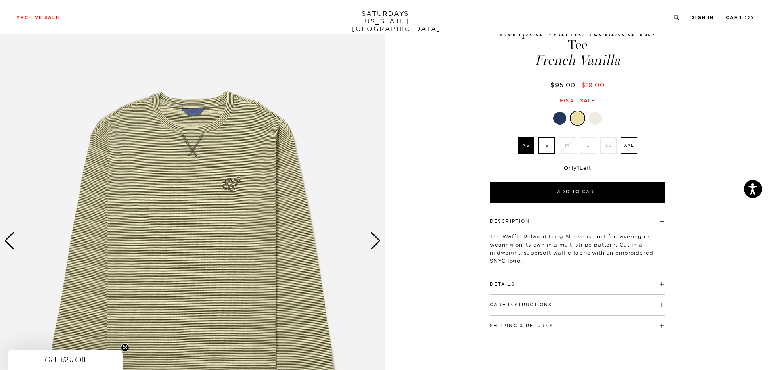
click at [374, 243] on div "Next slide" at bounding box center [375, 241] width 11 height 18
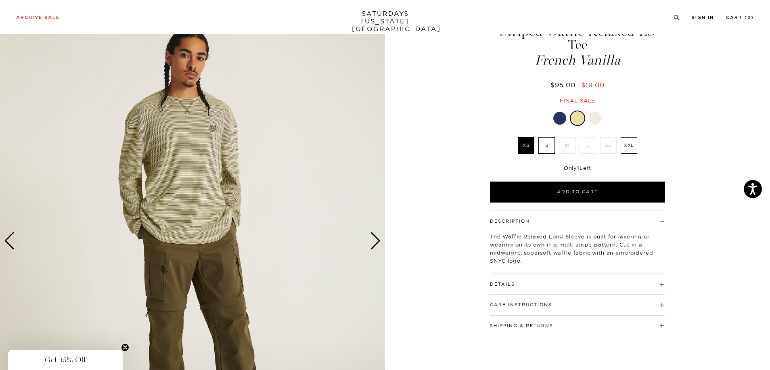
click at [560, 112] on div at bounding box center [559, 118] width 13 height 13
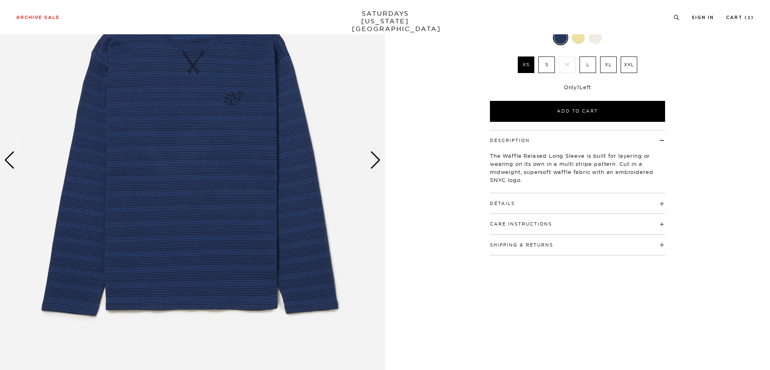
scroll to position [81, 0]
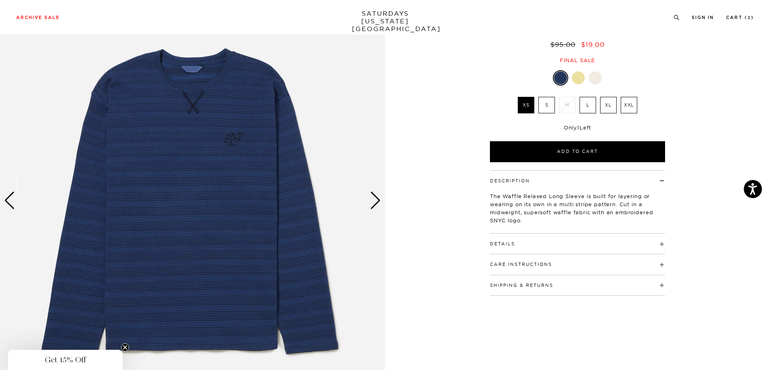
click at [373, 204] on div "Next slide" at bounding box center [375, 201] width 11 height 18
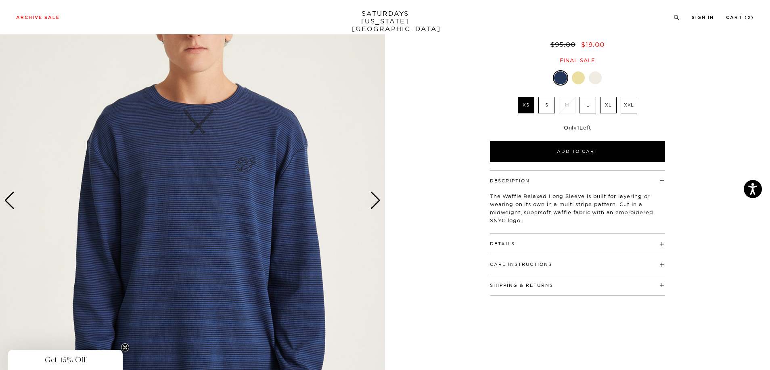
click at [375, 203] on div "Next slide" at bounding box center [375, 201] width 11 height 18
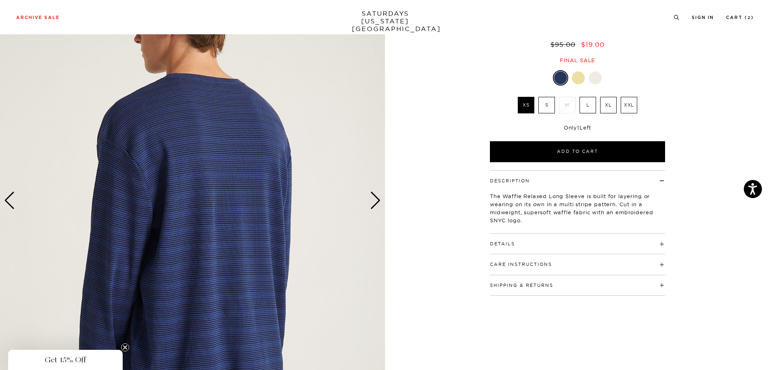
click at [375, 203] on div "Next slide" at bounding box center [375, 201] width 11 height 18
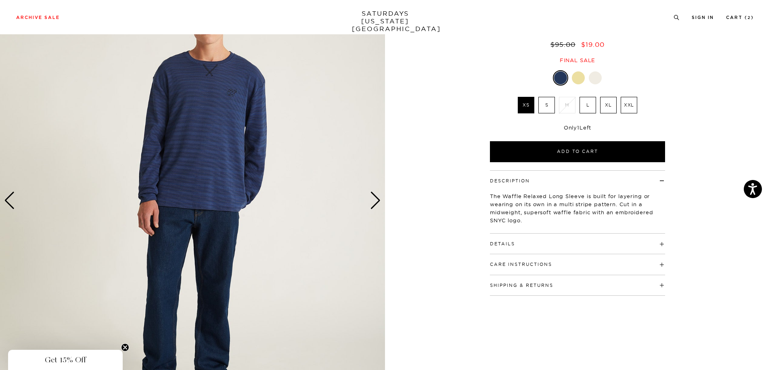
click at [599, 71] on div at bounding box center [595, 77] width 13 height 13
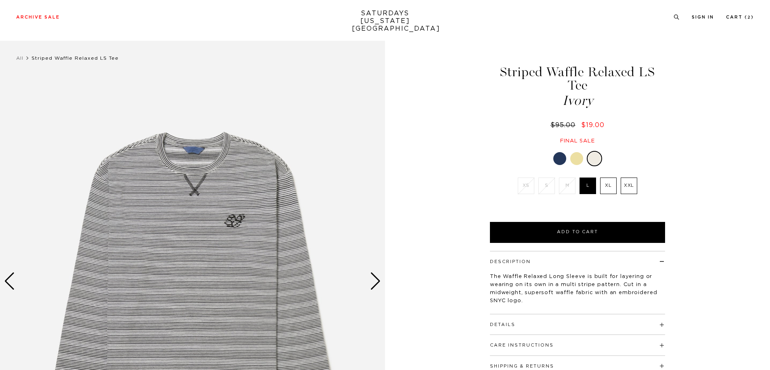
scroll to position [81, 0]
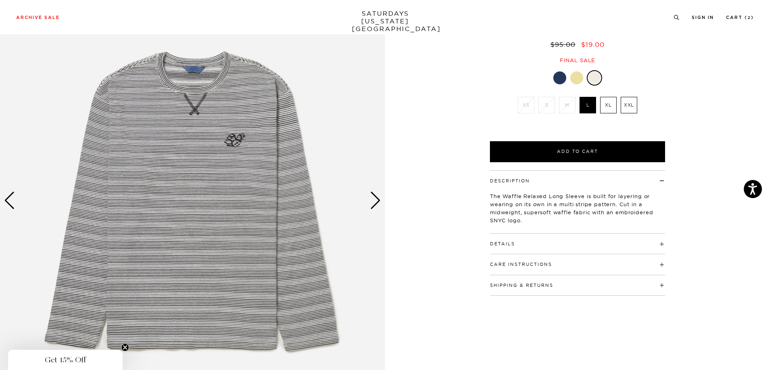
click at [375, 204] on div "Next slide" at bounding box center [375, 201] width 11 height 18
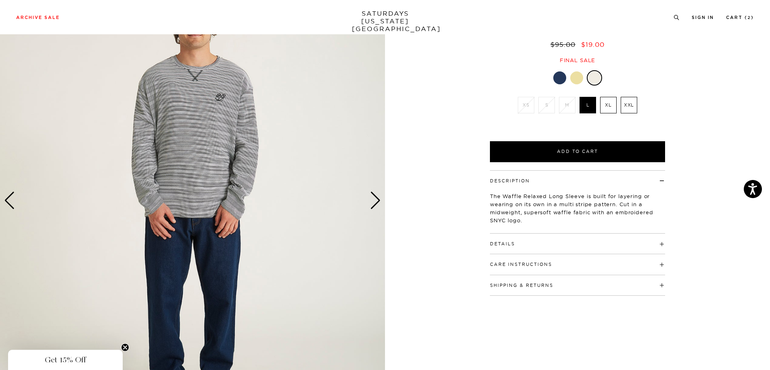
click at [375, 204] on div "Next slide" at bounding box center [375, 201] width 11 height 18
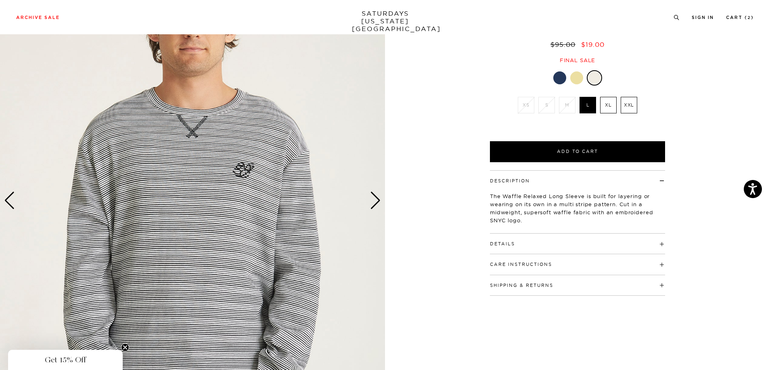
click at [374, 206] on div "Next slide" at bounding box center [375, 201] width 11 height 18
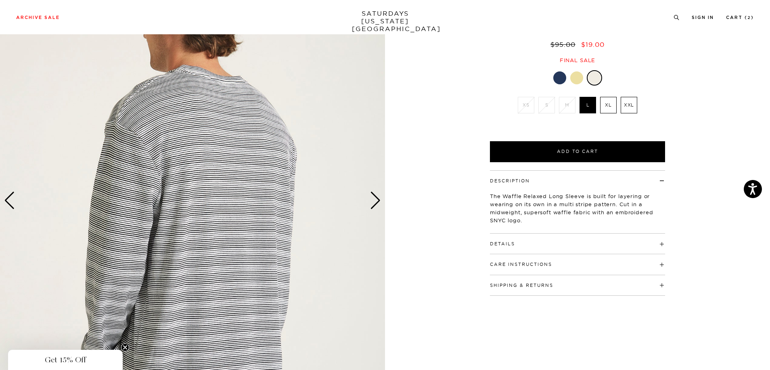
click at [374, 206] on div "Next slide" at bounding box center [375, 201] width 11 height 18
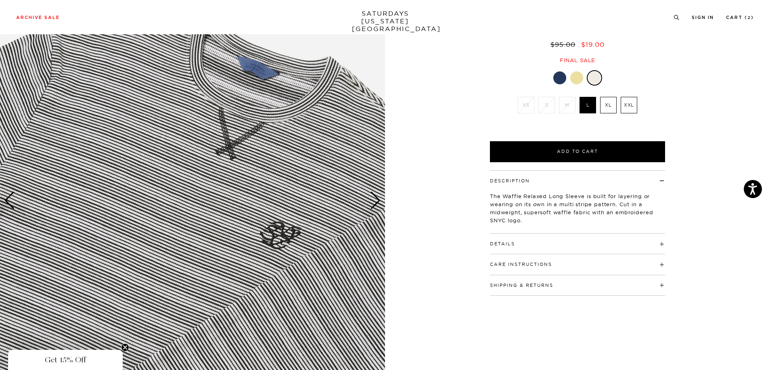
click at [373, 205] on div "Next slide" at bounding box center [375, 201] width 11 height 18
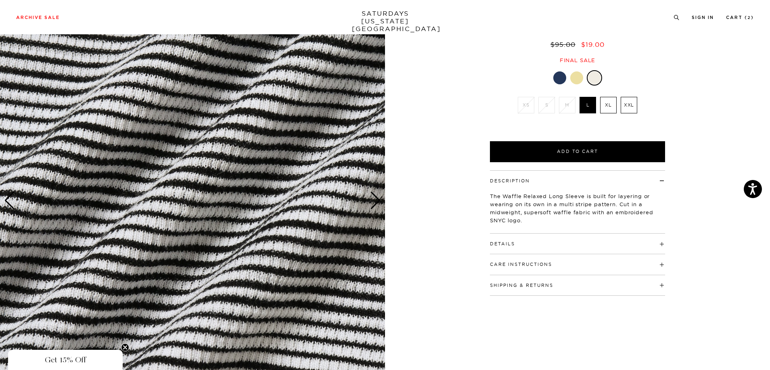
click at [373, 205] on div "Next slide" at bounding box center [375, 201] width 11 height 18
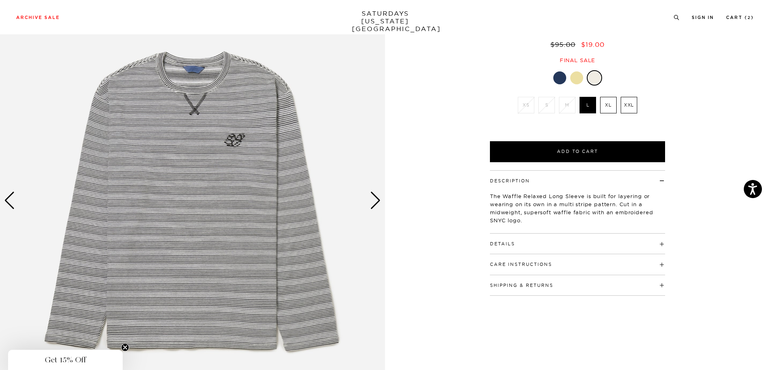
click at [373, 205] on div "Next slide" at bounding box center [375, 201] width 11 height 18
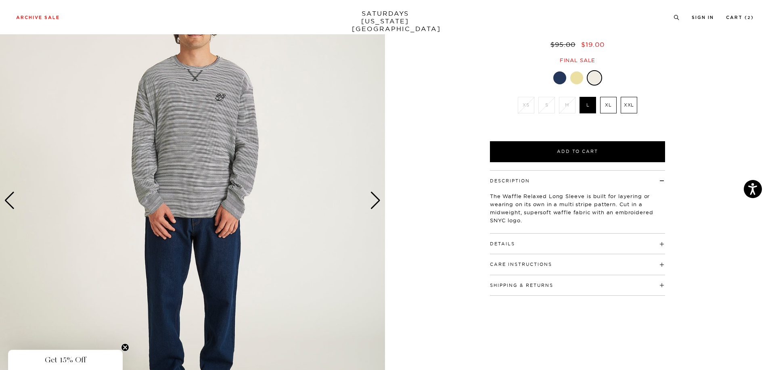
click at [373, 205] on div "Next slide" at bounding box center [375, 201] width 11 height 18
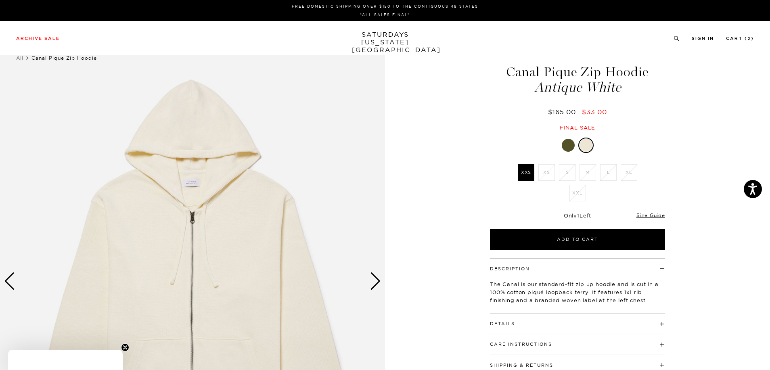
click at [574, 147] on div at bounding box center [568, 145] width 13 height 13
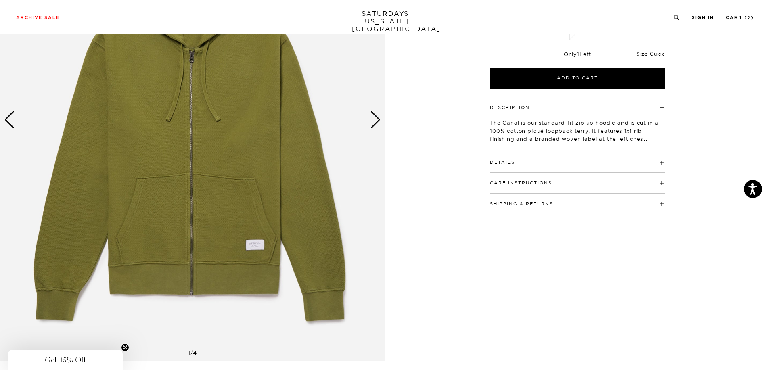
scroll to position [81, 0]
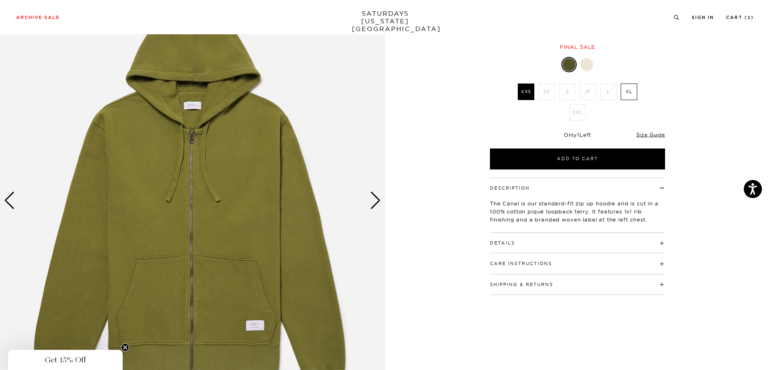
click at [374, 203] on div "Next slide" at bounding box center [375, 201] width 11 height 18
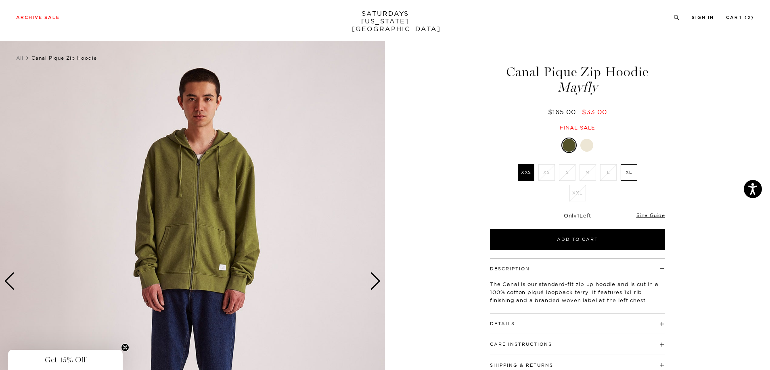
scroll to position [40, 0]
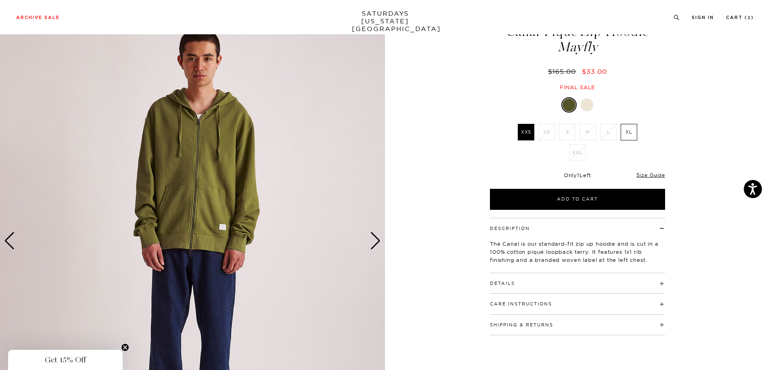
click at [368, 239] on img at bounding box center [192, 240] width 385 height 481
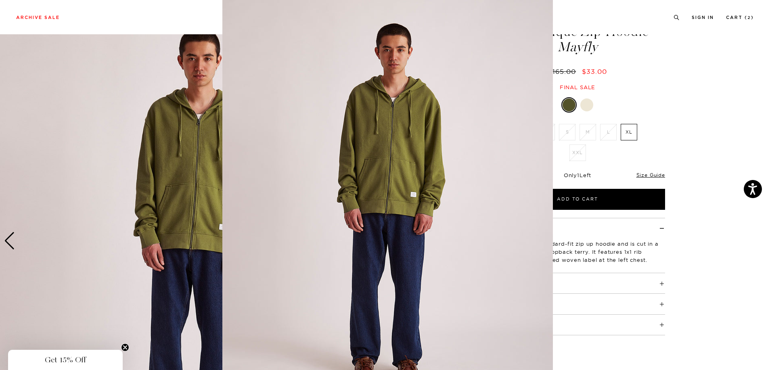
scroll to position [0, 0]
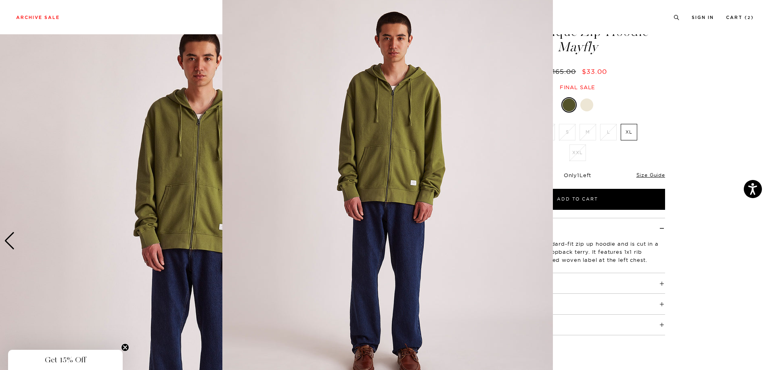
click at [371, 244] on img at bounding box center [387, 194] width 330 height 413
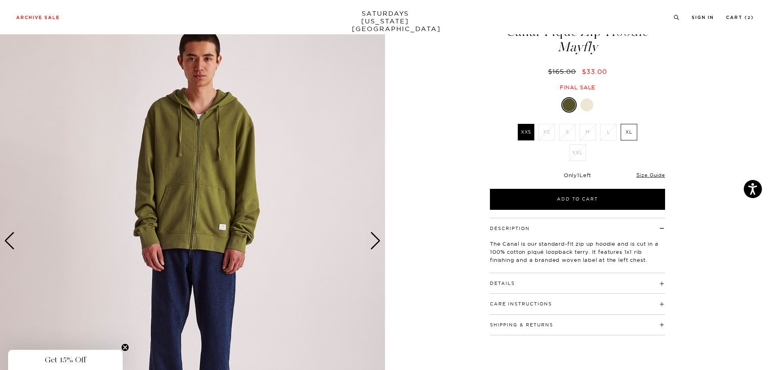
click at [320, 240] on img at bounding box center [192, 240] width 385 height 481
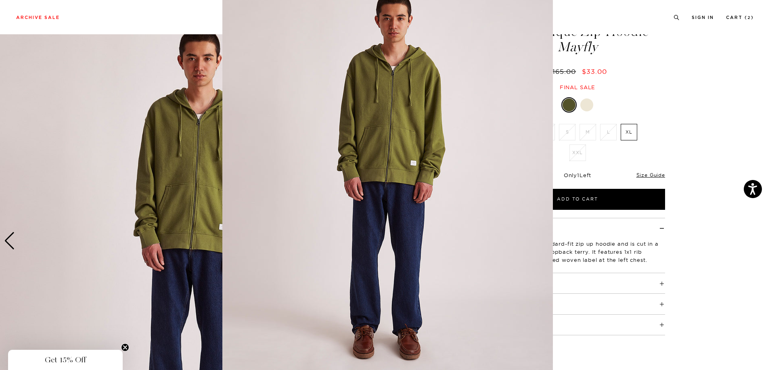
scroll to position [31, 0]
click at [733, 301] on figure at bounding box center [385, 185] width 770 height 370
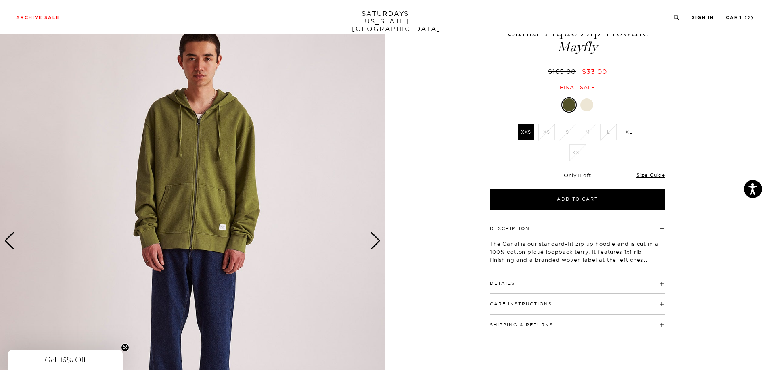
scroll to position [0, 0]
click at [373, 241] on div "Next slide" at bounding box center [375, 241] width 11 height 18
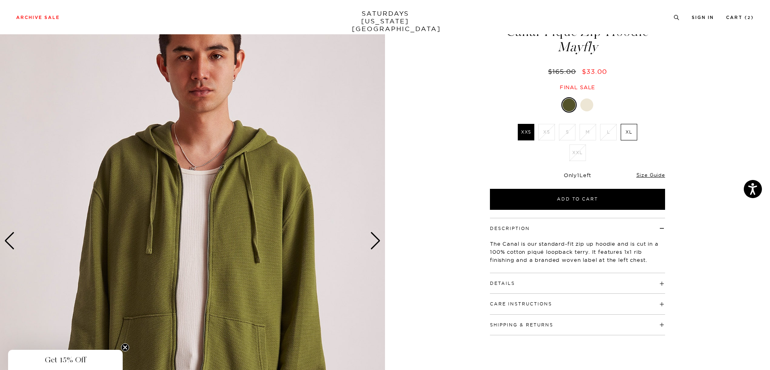
click at [373, 240] on div "Next slide" at bounding box center [375, 241] width 11 height 18
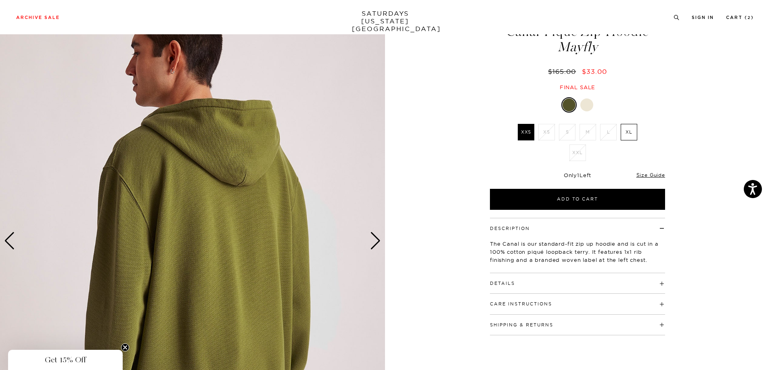
click at [373, 240] on div "Next slide" at bounding box center [375, 241] width 11 height 18
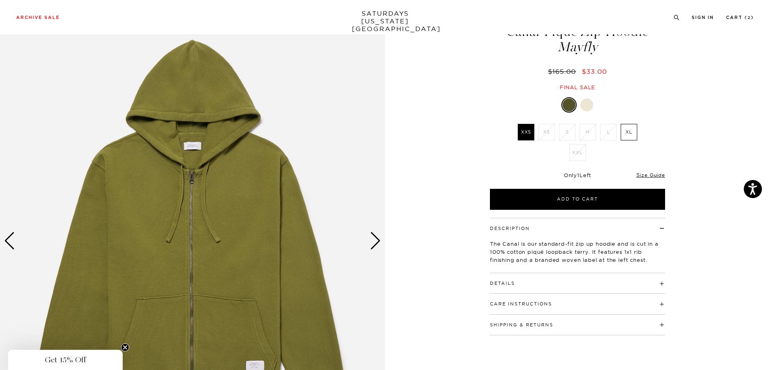
click at [372, 241] on div "Next slide" at bounding box center [375, 241] width 11 height 18
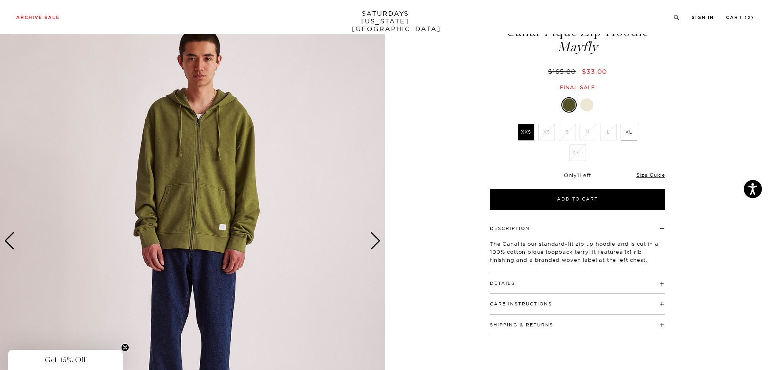
click at [372, 240] on div "Next slide" at bounding box center [375, 241] width 11 height 18
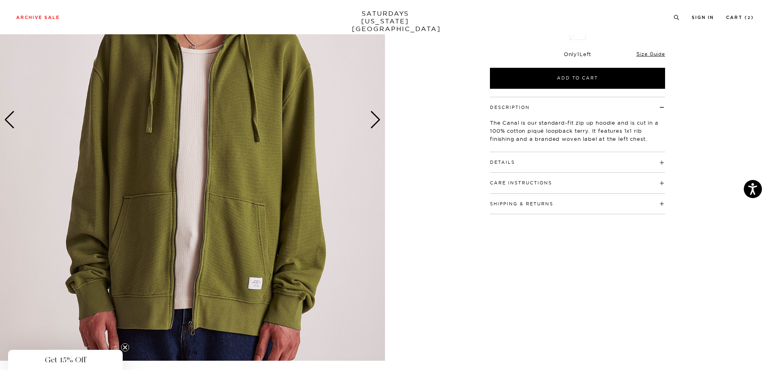
scroll to position [40, 0]
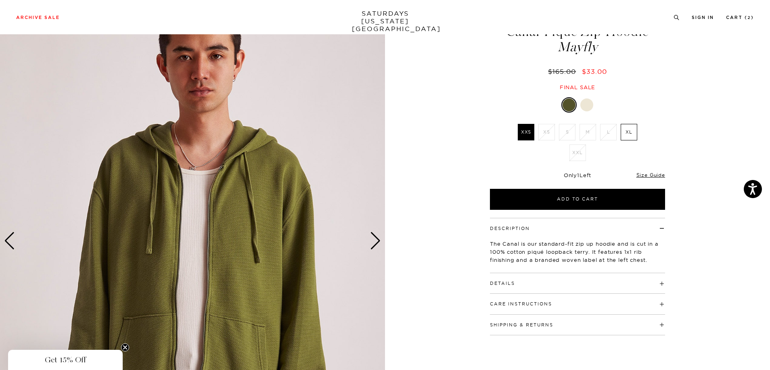
click at [590, 100] on div at bounding box center [586, 104] width 13 height 13
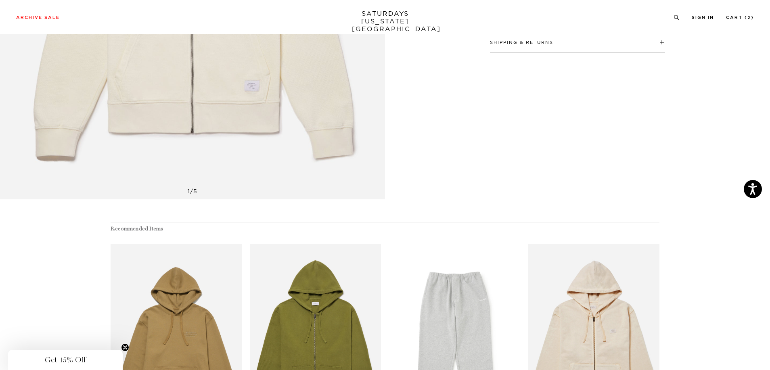
scroll to position [524, 0]
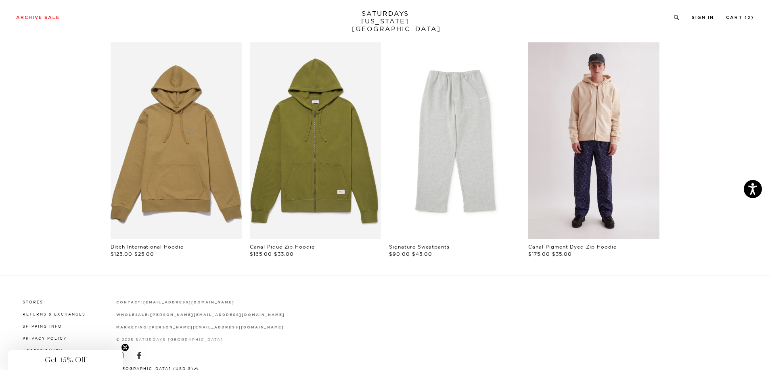
click at [585, 210] on link "files/US2428ZP01-BISCOTTI_01.jpg" at bounding box center [593, 140] width 131 height 197
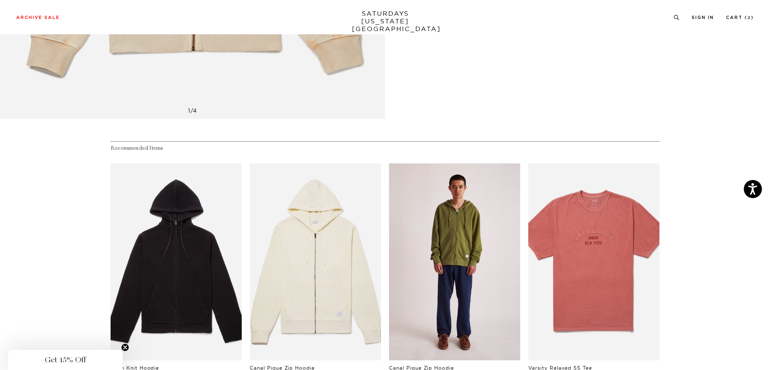
scroll to position [444, 0]
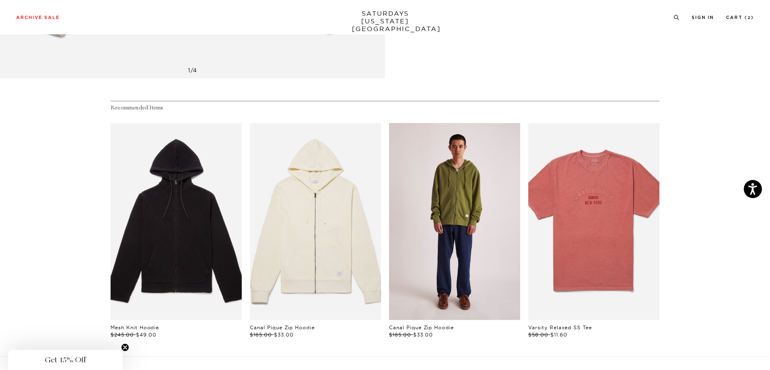
click at [435, 247] on link "files/U22428ZP02-MAYFLY_01.jpg" at bounding box center [454, 221] width 131 height 197
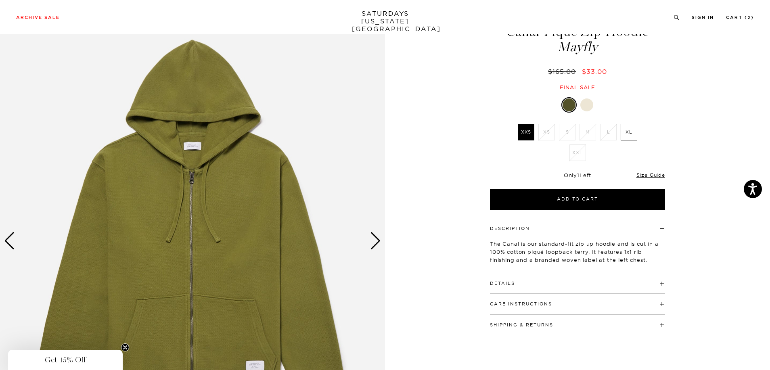
scroll to position [81, 0]
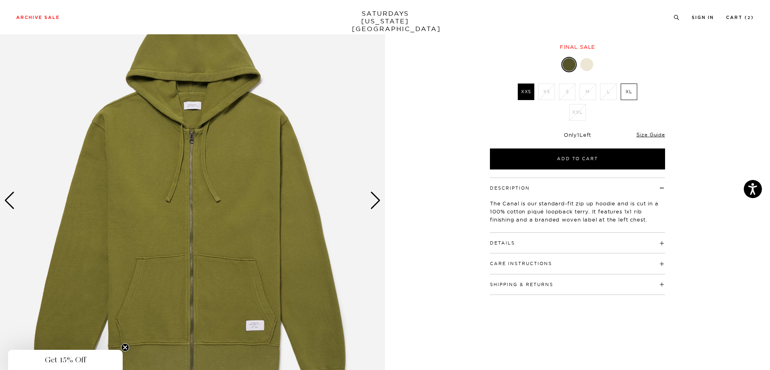
click at [376, 198] on div "Next slide" at bounding box center [375, 201] width 11 height 18
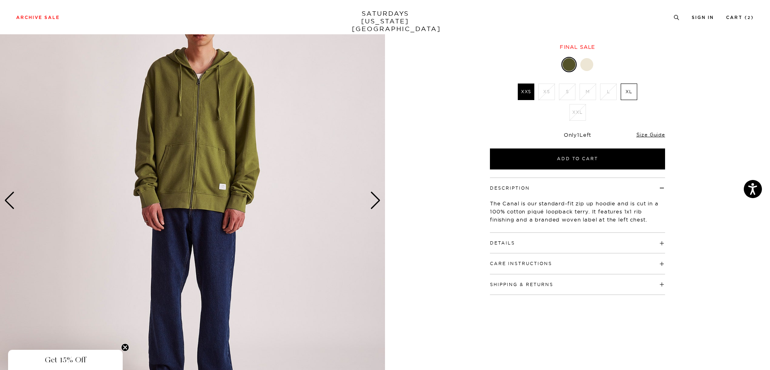
click at [243, 191] on img at bounding box center [192, 200] width 385 height 481
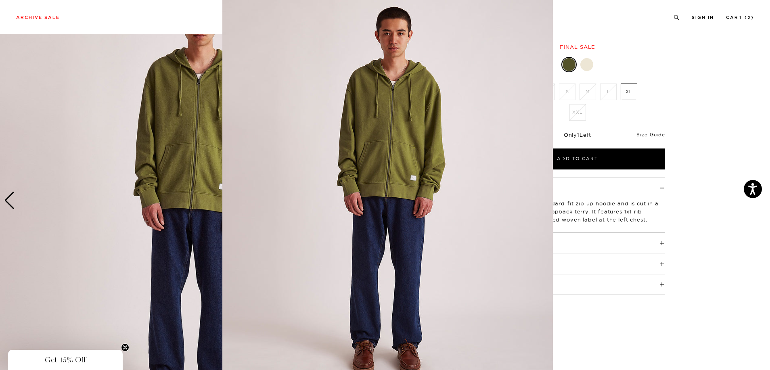
scroll to position [0, 0]
click at [220, 197] on figure at bounding box center [385, 185] width 770 height 370
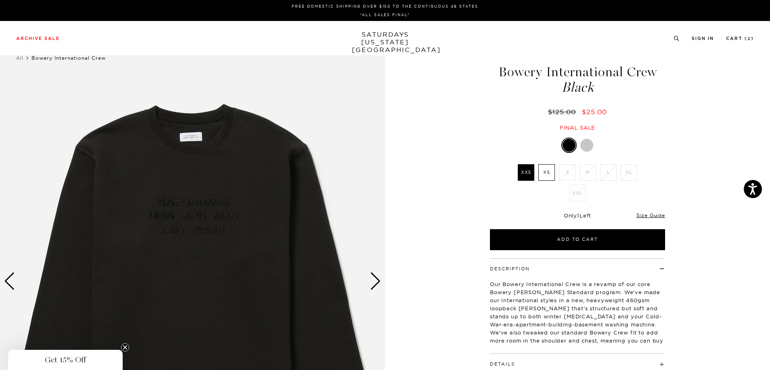
scroll to position [40, 0]
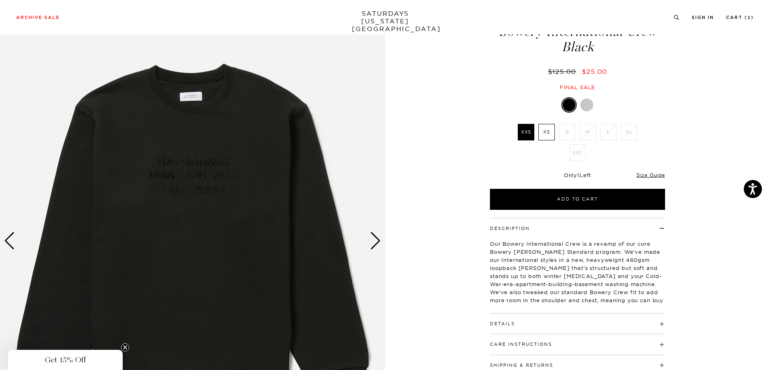
click at [376, 242] on div "Next slide" at bounding box center [375, 241] width 11 height 18
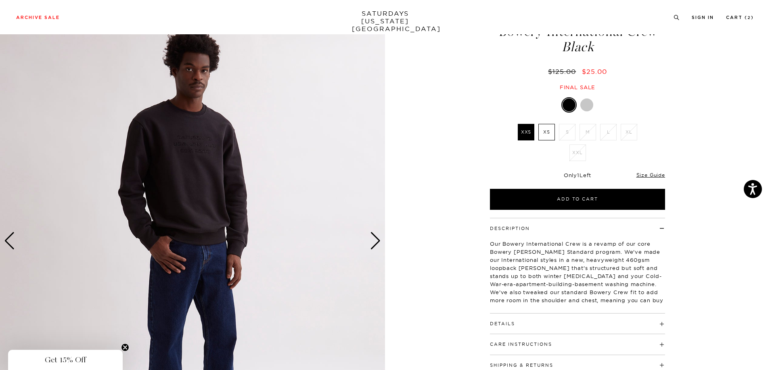
click at [376, 241] on div "Next slide" at bounding box center [375, 241] width 11 height 18
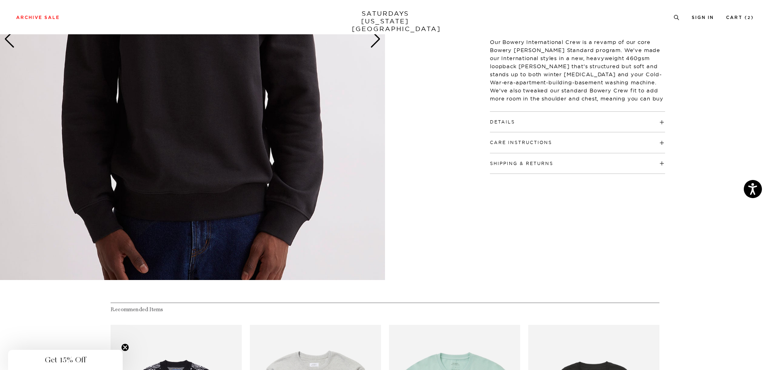
scroll to position [81, 0]
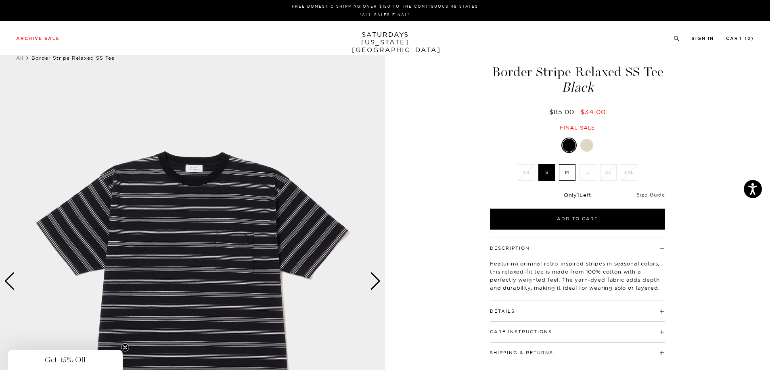
click at [586, 148] on div at bounding box center [586, 145] width 13 height 13
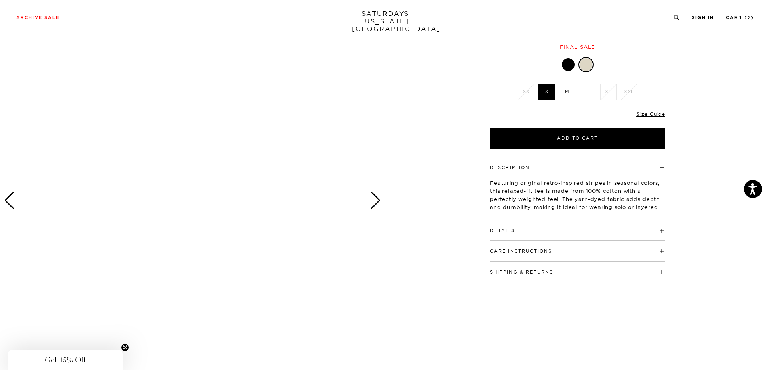
scroll to position [40, 0]
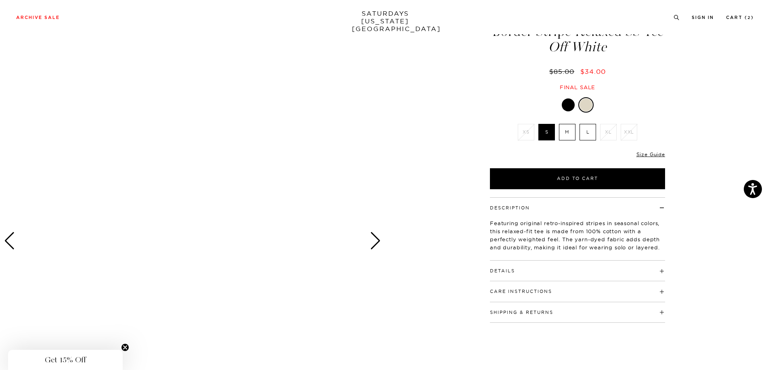
click at [381, 238] on div at bounding box center [192, 240] width 385 height 481
click at [377, 238] on div "Next slide" at bounding box center [375, 241] width 11 height 18
click at [585, 103] on div at bounding box center [585, 104] width 13 height 13
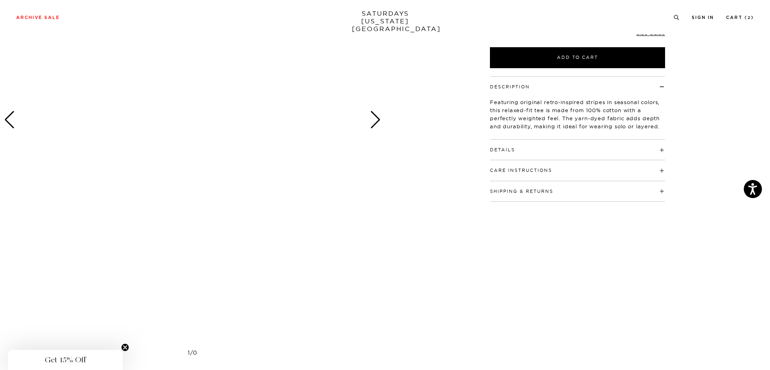
click at [2, 124] on div at bounding box center [192, 119] width 385 height 481
click at [8, 121] on div "Previous slide" at bounding box center [9, 120] width 11 height 18
click at [10, 121] on div "Previous slide" at bounding box center [9, 120] width 11 height 18
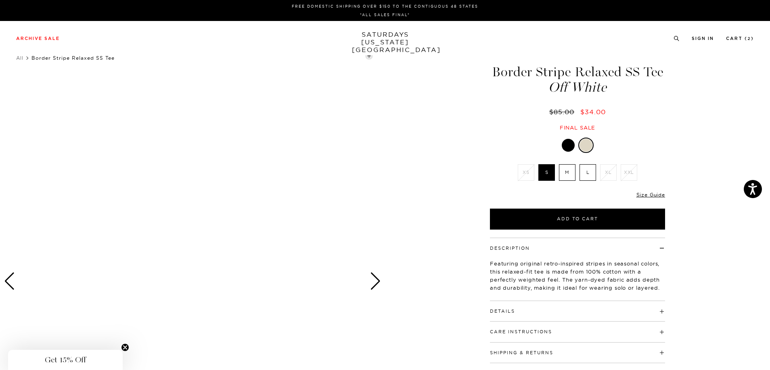
scroll to position [121, 0]
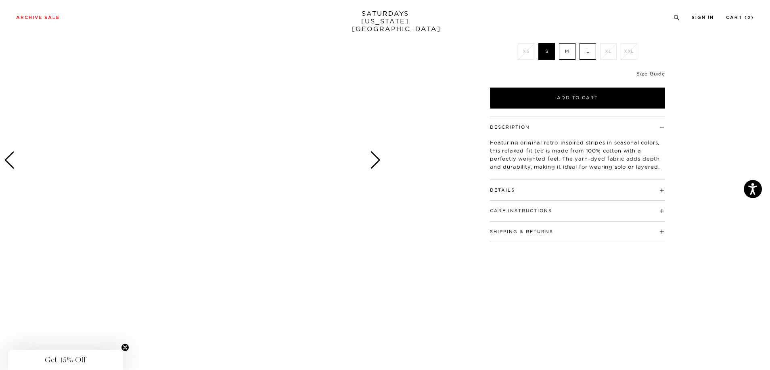
click at [377, 156] on div "Next slide" at bounding box center [375, 160] width 11 height 18
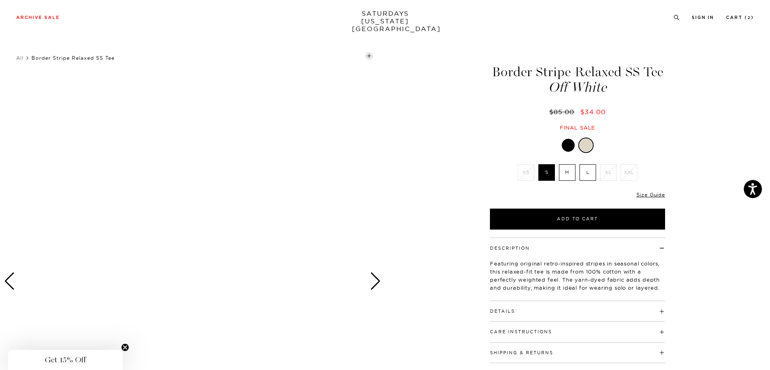
scroll to position [161, 0]
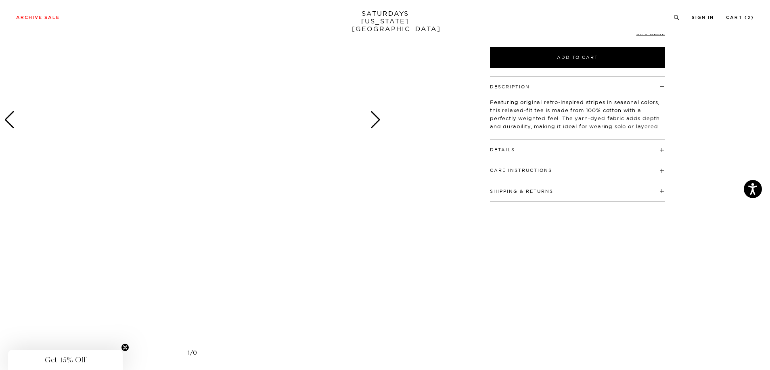
click at [373, 117] on div "Next slide" at bounding box center [375, 120] width 11 height 18
click at [372, 119] on div "Next slide" at bounding box center [375, 120] width 11 height 18
click at [372, 118] on div "Next slide" at bounding box center [375, 120] width 11 height 18
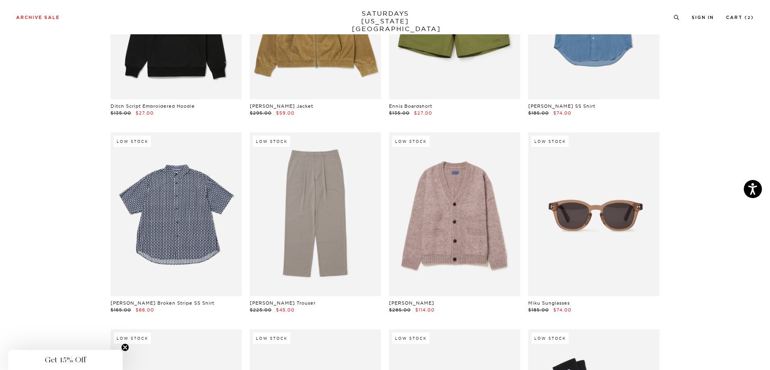
scroll to position [10006, 0]
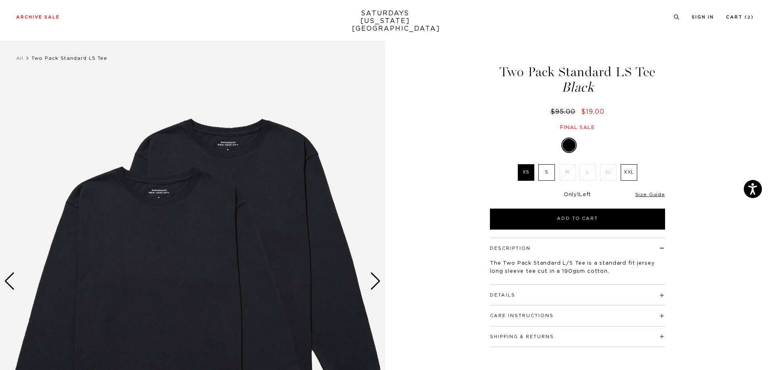
scroll to position [121, 0]
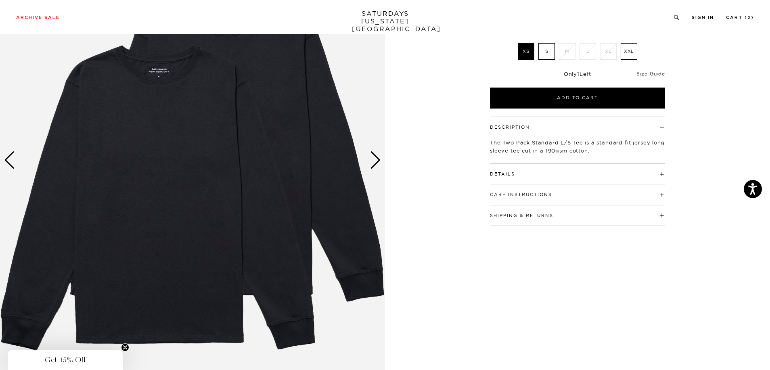
click at [375, 157] on div "Next slide" at bounding box center [375, 160] width 11 height 18
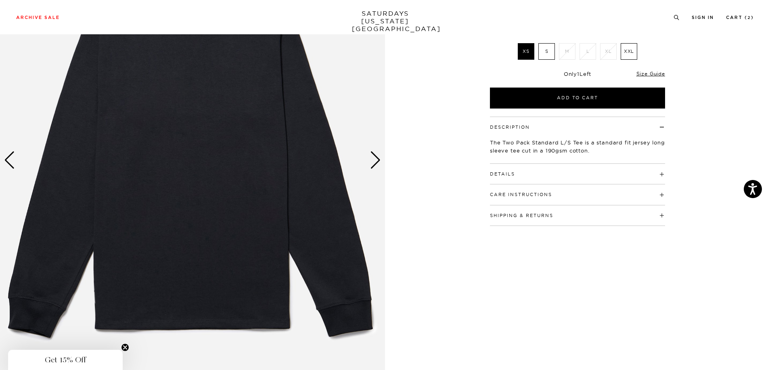
click at [375, 157] on div "Next slide" at bounding box center [375, 160] width 11 height 18
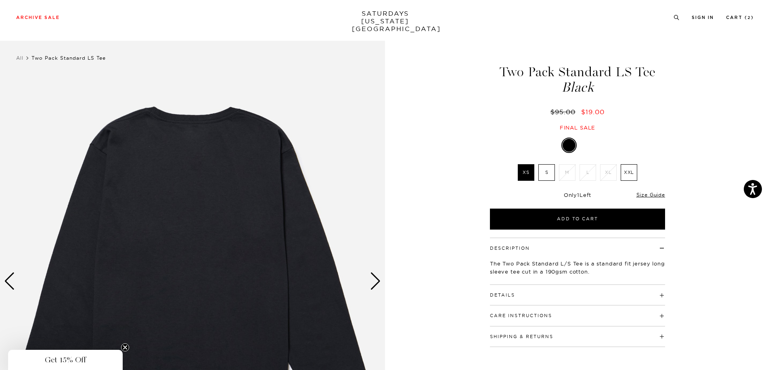
scroll to position [81, 0]
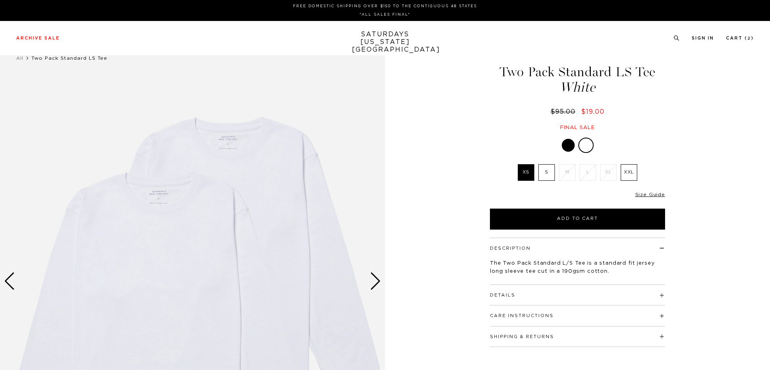
click at [374, 279] on div "Next slide" at bounding box center [375, 281] width 11 height 18
click at [379, 279] on div "Next slide" at bounding box center [375, 281] width 11 height 18
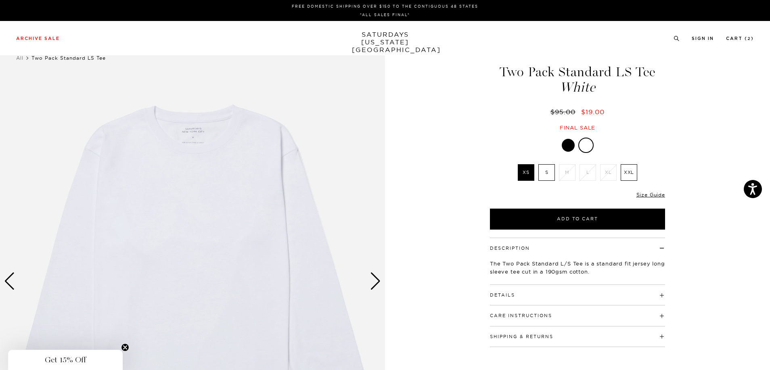
click at [379, 279] on div "Next slide" at bounding box center [375, 281] width 11 height 18
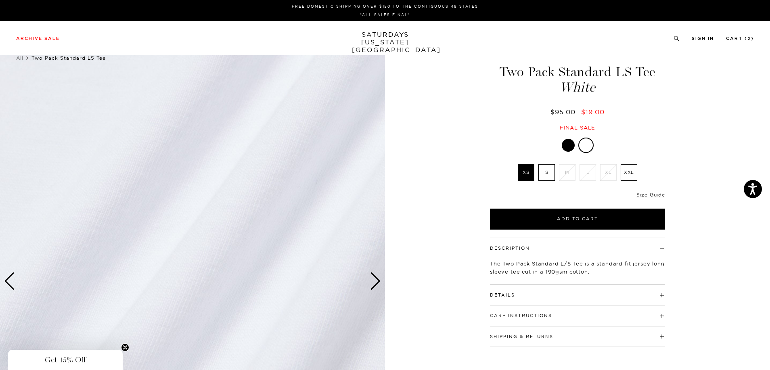
click at [379, 279] on div "Next slide" at bounding box center [375, 281] width 11 height 18
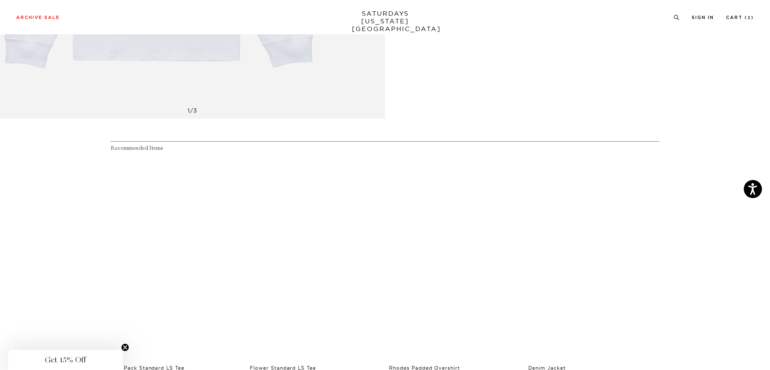
scroll to position [444, 0]
